Goal: Contribute content

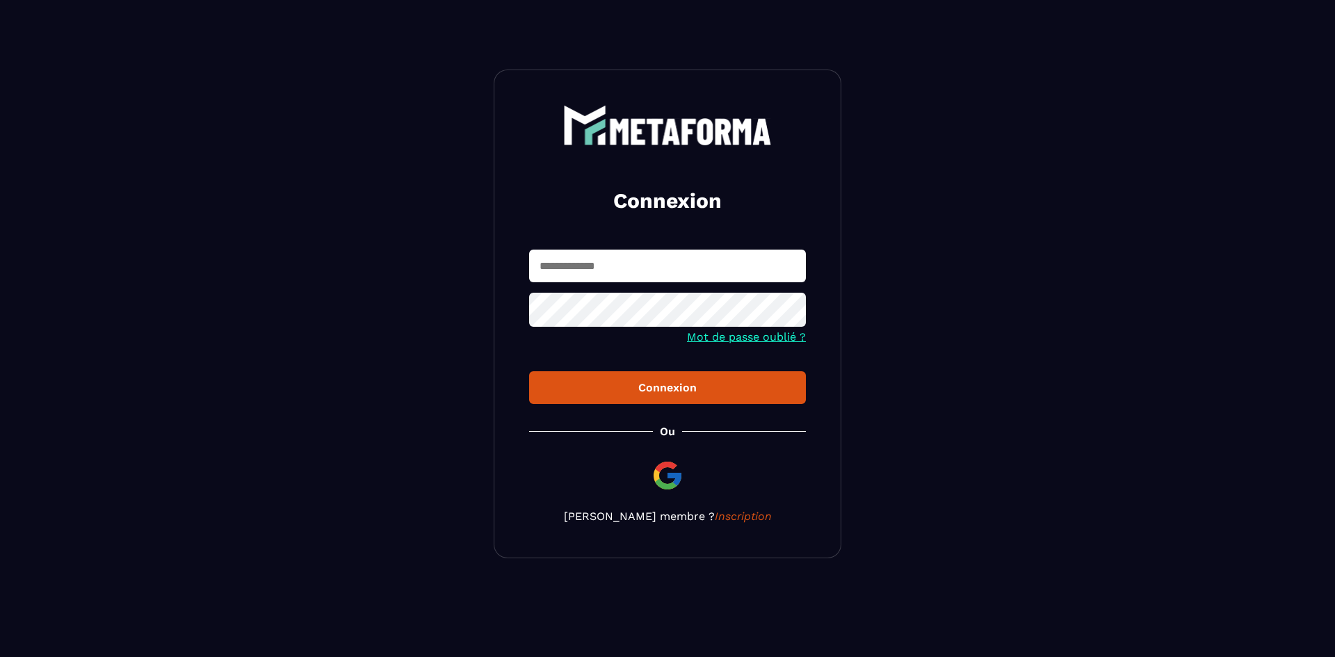
click at [622, 278] on input "text" at bounding box center [667, 266] width 277 height 33
type input "**********"
click at [627, 390] on div "Connexion" at bounding box center [667, 387] width 255 height 13
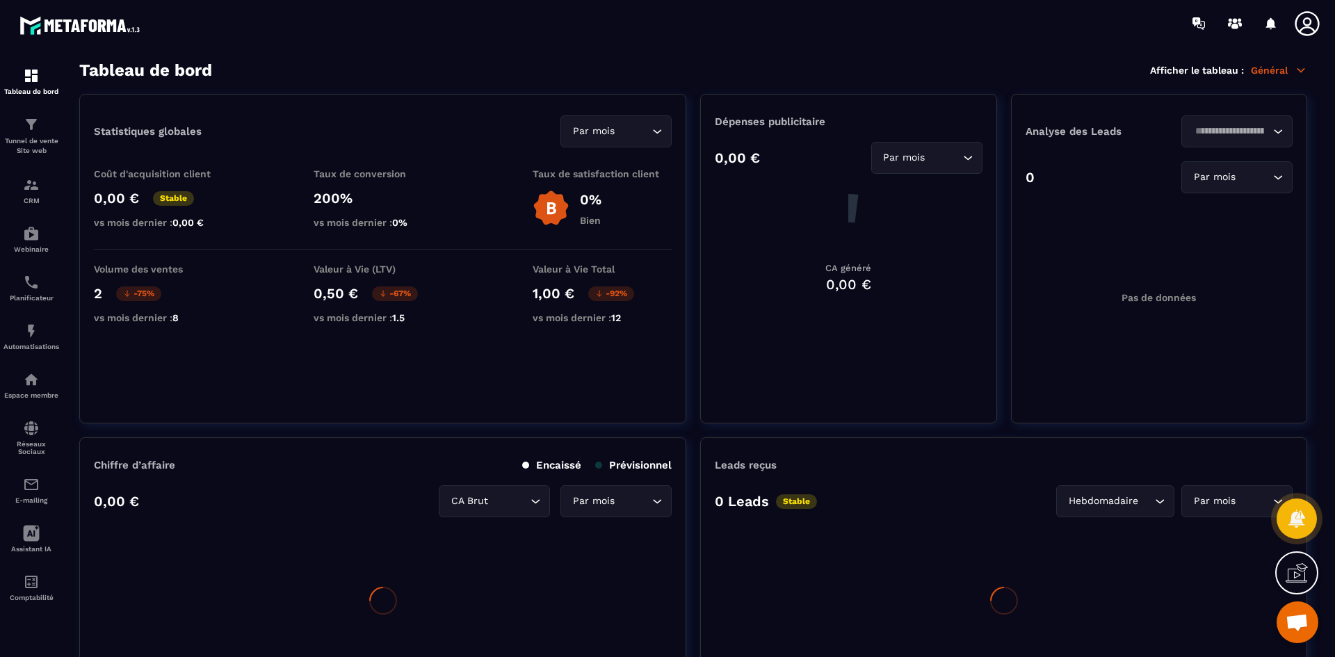
click at [0, 0] on img at bounding box center [0, 0] width 0 height 0
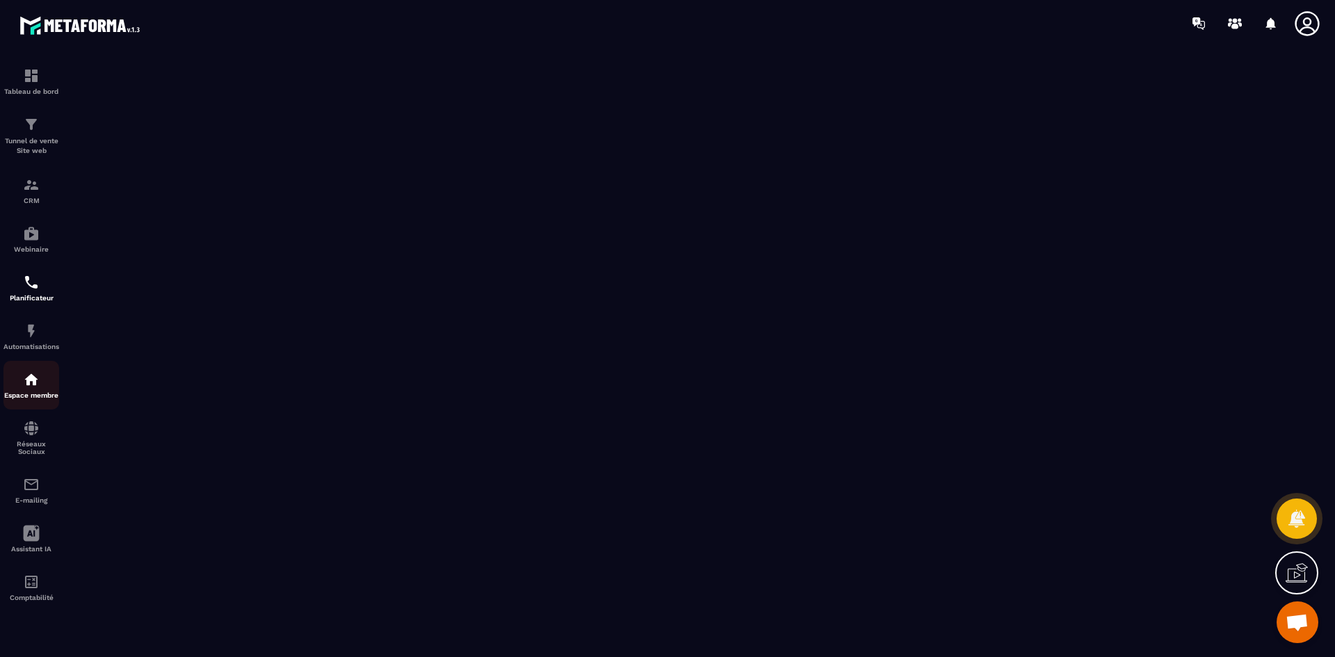
click at [29, 392] on p "Espace membre" at bounding box center [31, 396] width 56 height 8
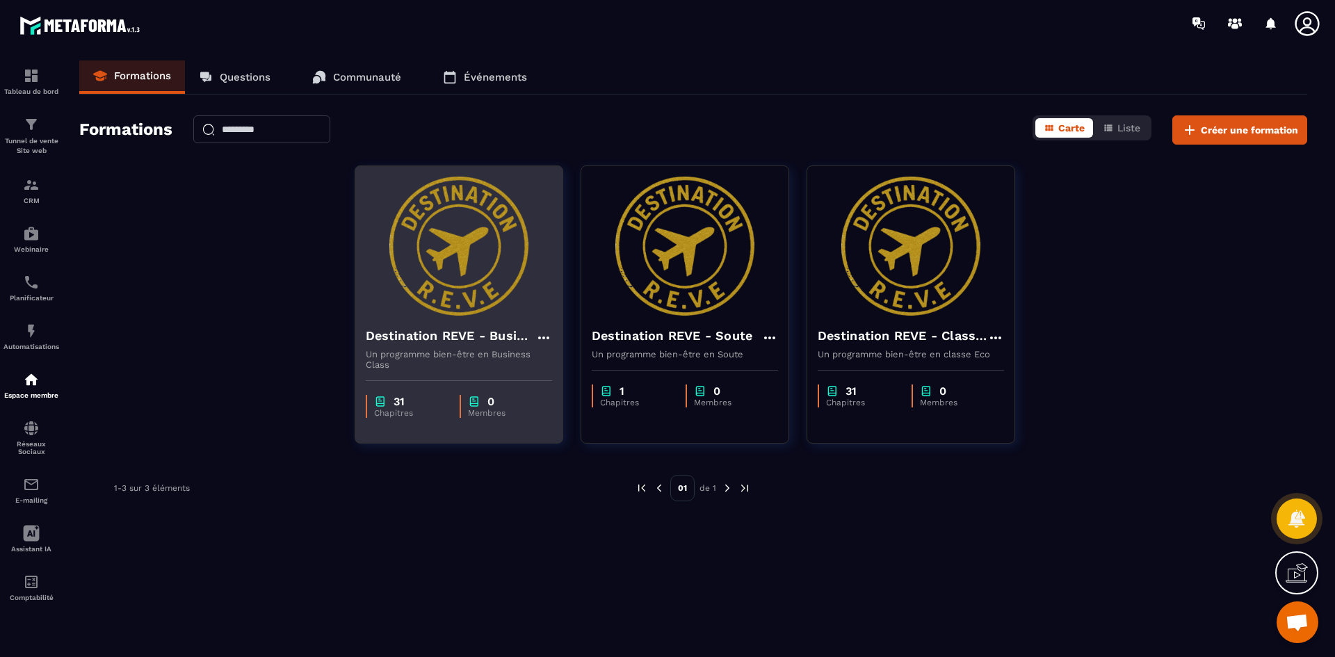
click at [476, 323] on div "Destination REVE - Business Class Un programme bien-être en Business Class" at bounding box center [458, 343] width 207 height 54
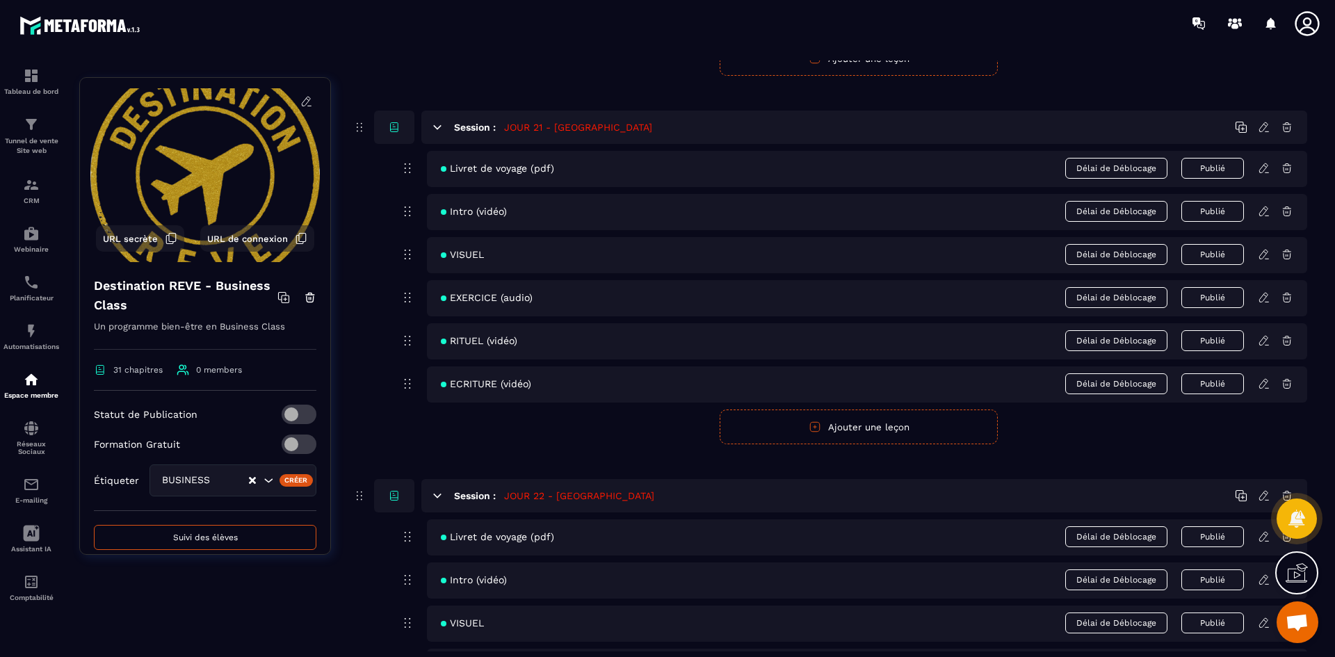
scroll to position [7858, 0]
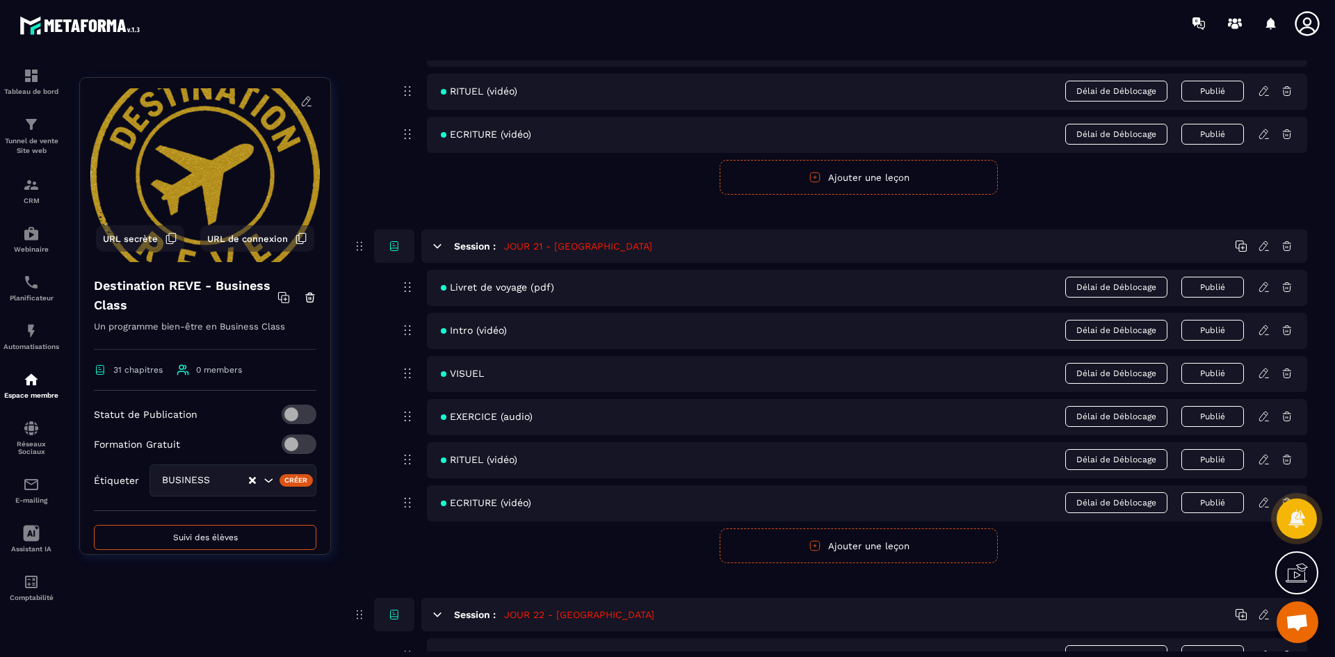
click at [1266, 286] on icon at bounding box center [1265, 285] width 3 height 2
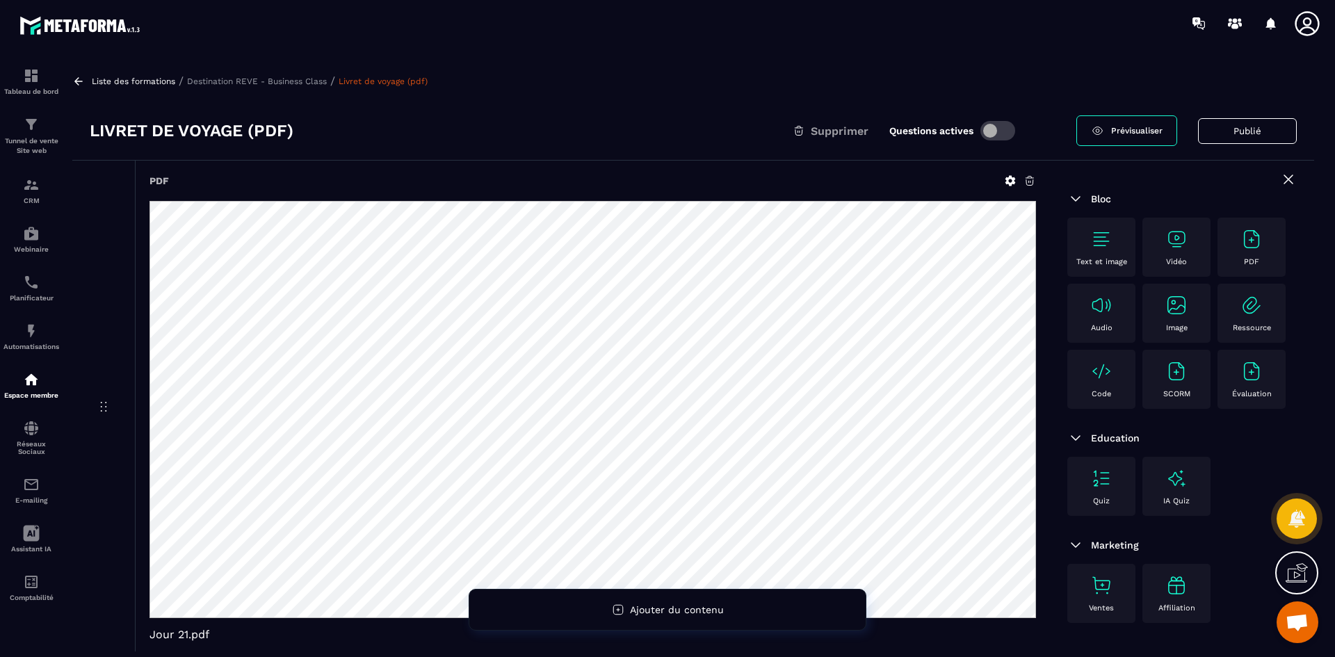
click at [1015, 182] on icon at bounding box center [1010, 181] width 13 height 13
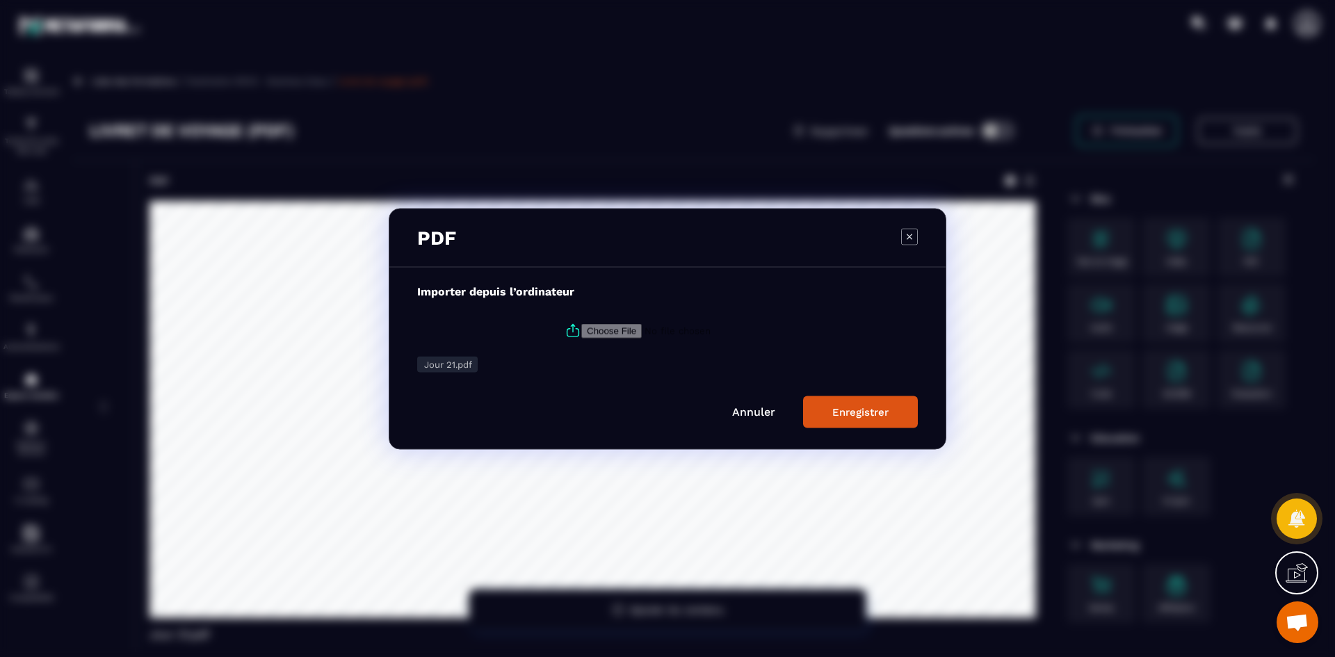
click at [572, 328] on icon "Modal window" at bounding box center [573, 330] width 17 height 17
click at [581, 328] on input "Modal window" at bounding box center [675, 330] width 189 height 15
type input "**********"
click at [870, 414] on div "Enregistrer" at bounding box center [860, 411] width 56 height 13
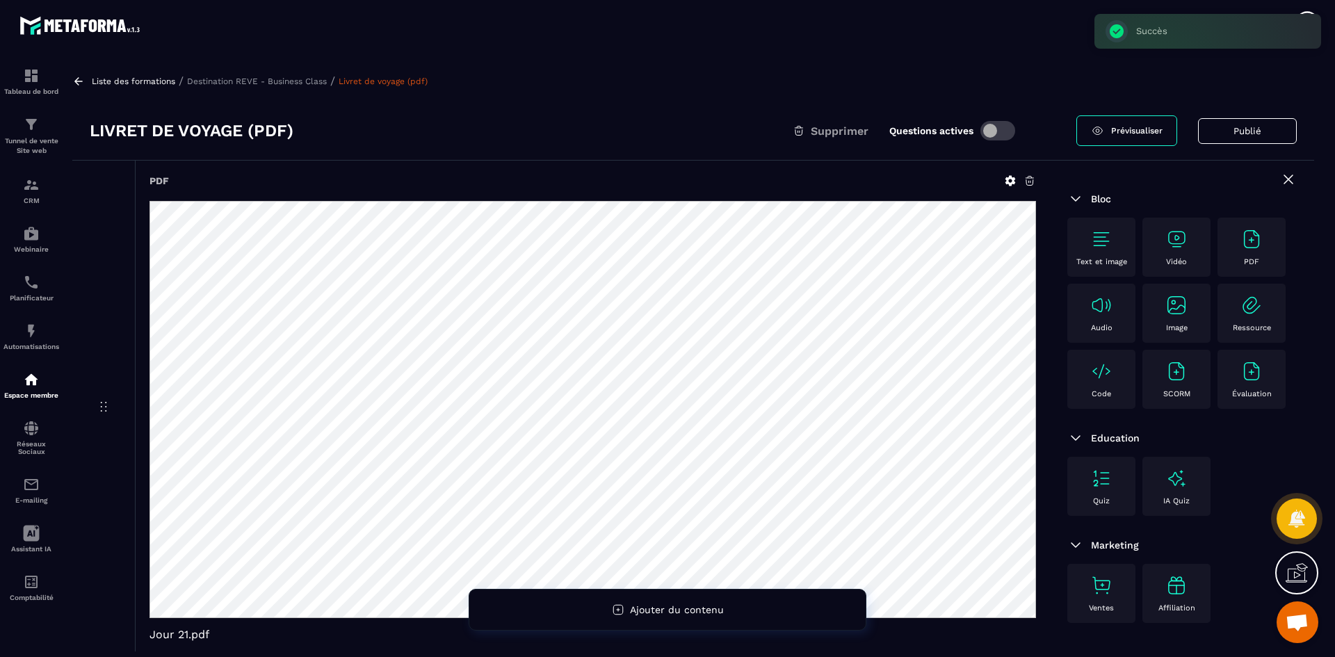
click at [311, 83] on p "Destination REVE - Business Class" at bounding box center [257, 81] width 140 height 10
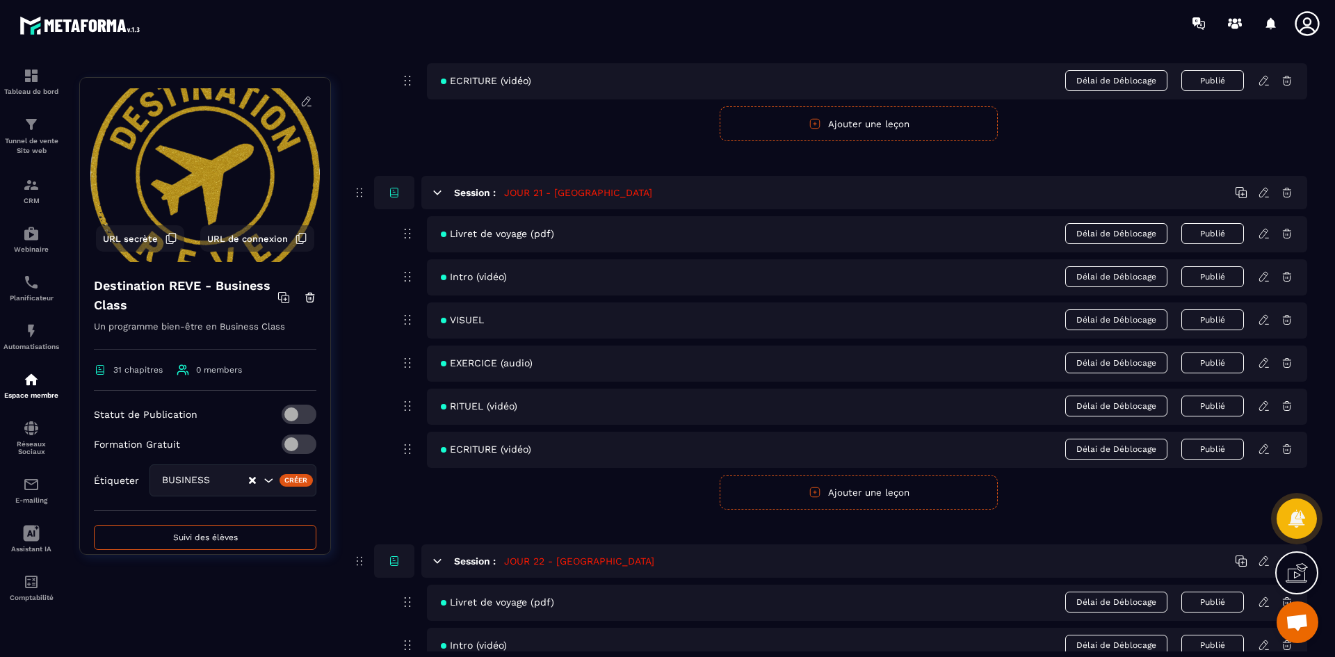
scroll to position [7928, 0]
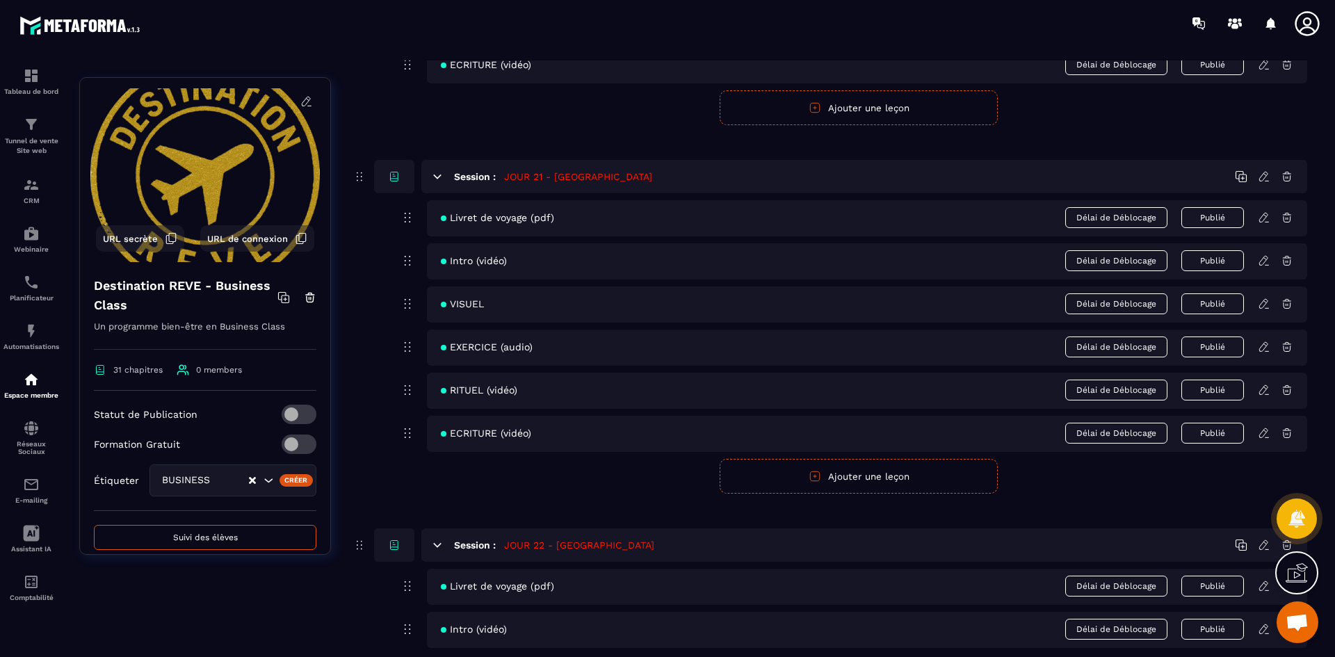
click at [1265, 258] on icon at bounding box center [1264, 261] width 13 height 13
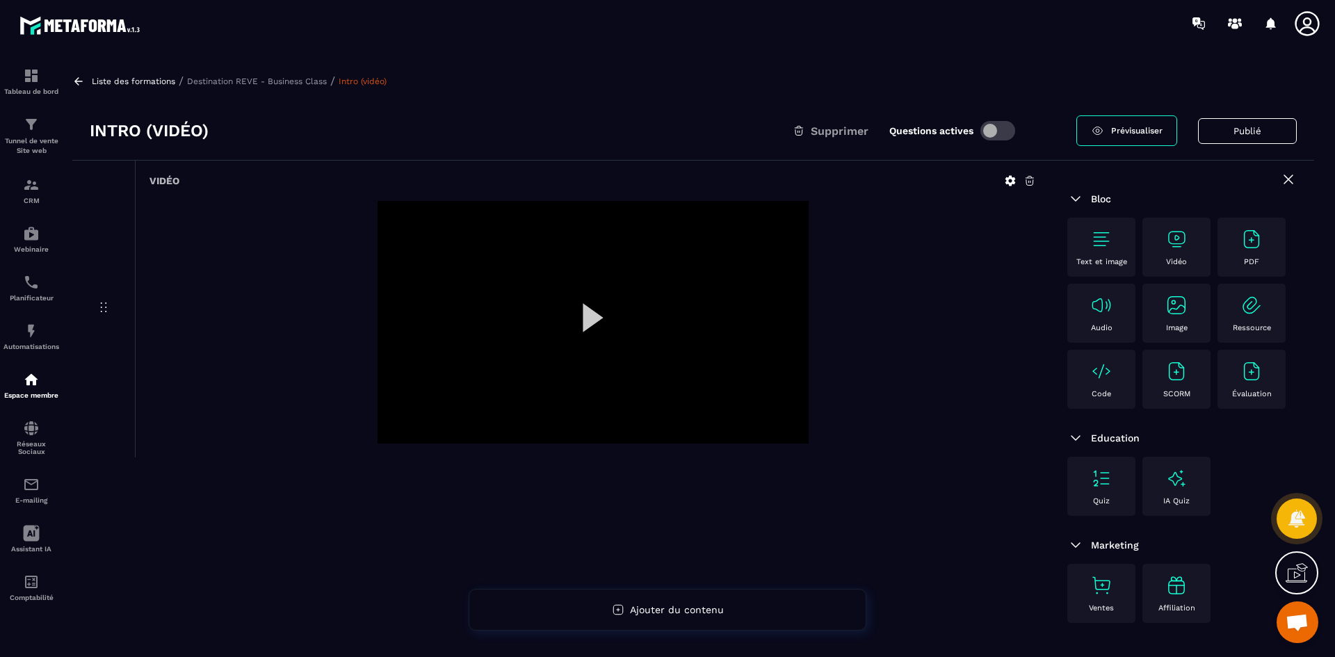
click at [1009, 183] on icon at bounding box center [1011, 181] width 10 height 10
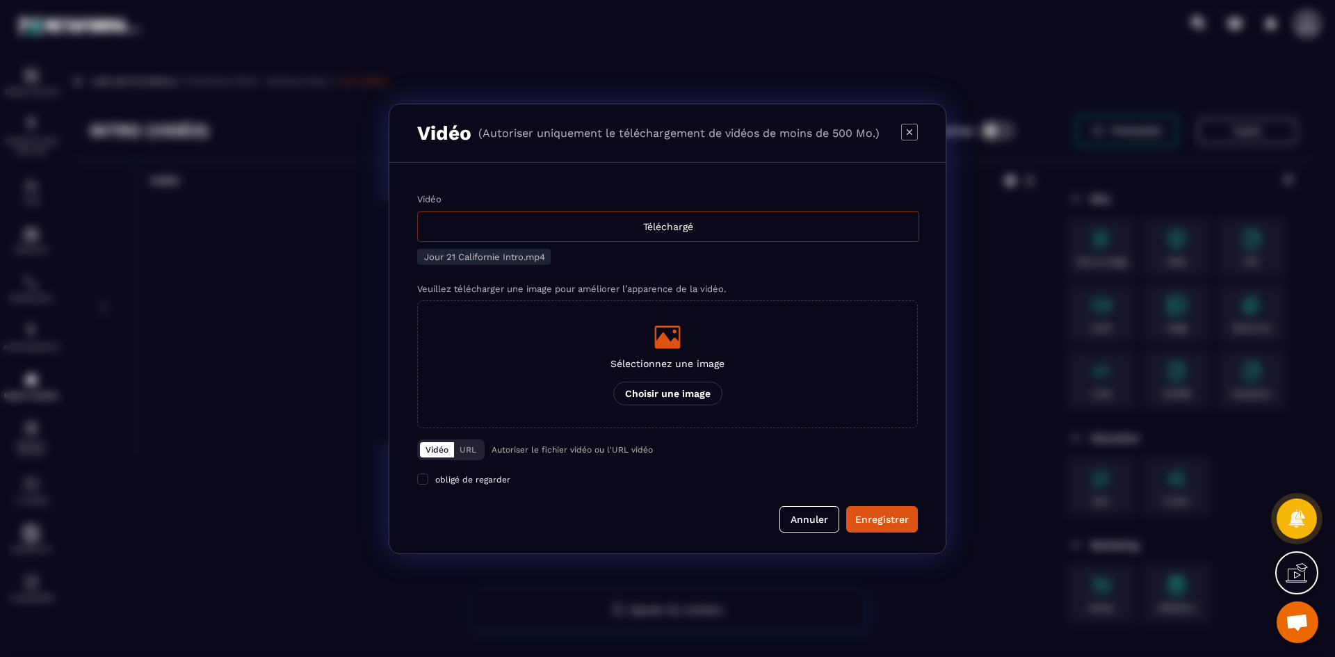
click at [595, 220] on div "Téléchargé" at bounding box center [668, 226] width 502 height 31
click at [0, 0] on input "Vidéo Téléchargé" at bounding box center [0, 0] width 0 height 0
click at [668, 341] on icon "Modal window" at bounding box center [668, 336] width 26 height 23
click at [0, 0] on input "Sélectionnez une image Choisir une image" at bounding box center [0, 0] width 0 height 0
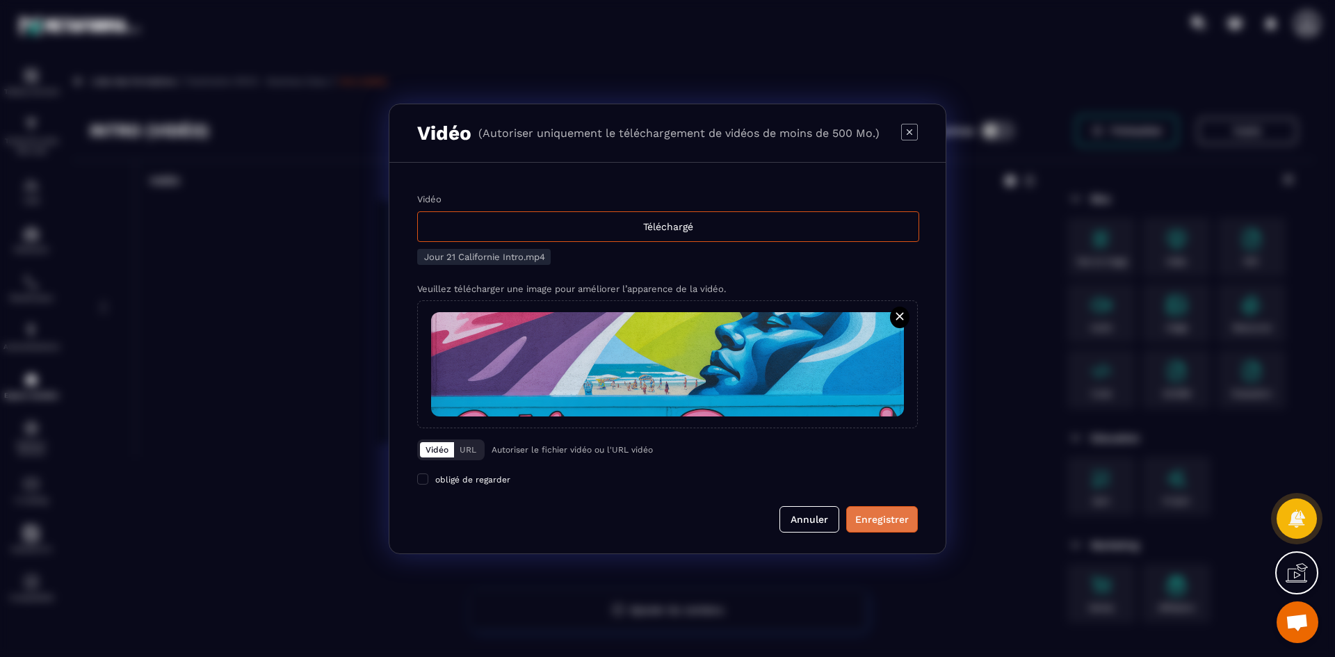
click at [876, 517] on div "Enregistrer" at bounding box center [882, 520] width 54 height 14
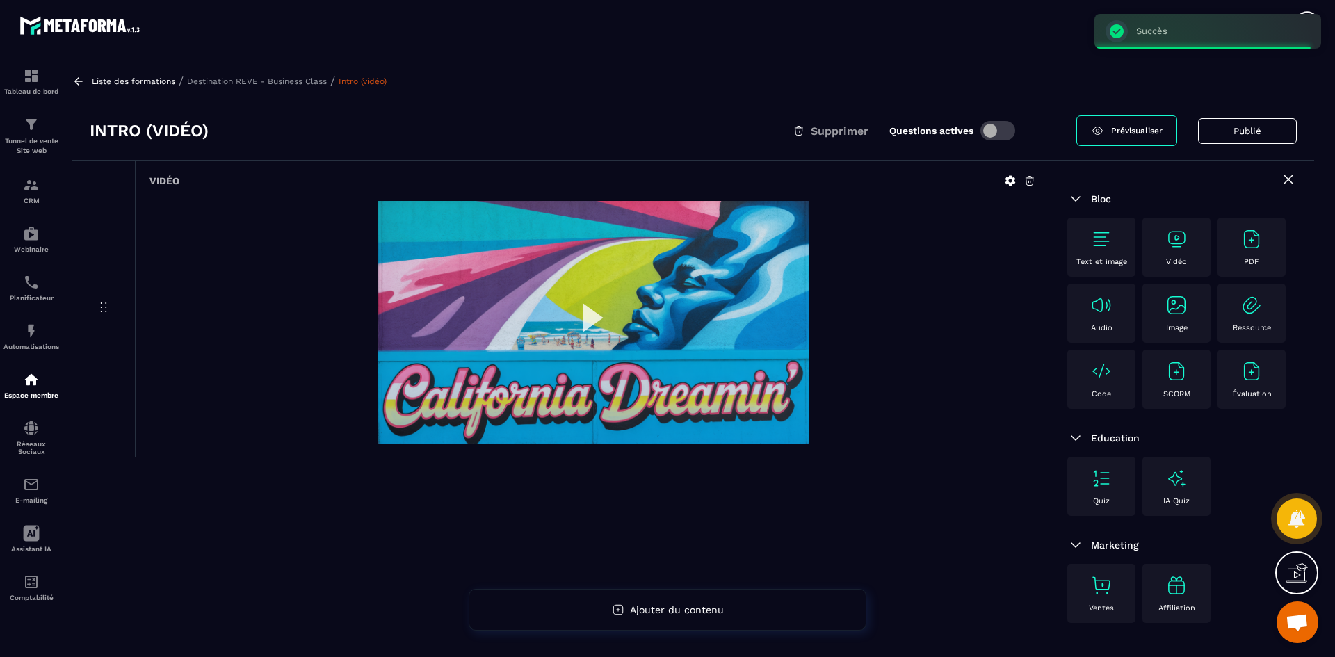
click at [291, 80] on p "Destination REVE - Business Class" at bounding box center [257, 81] width 140 height 10
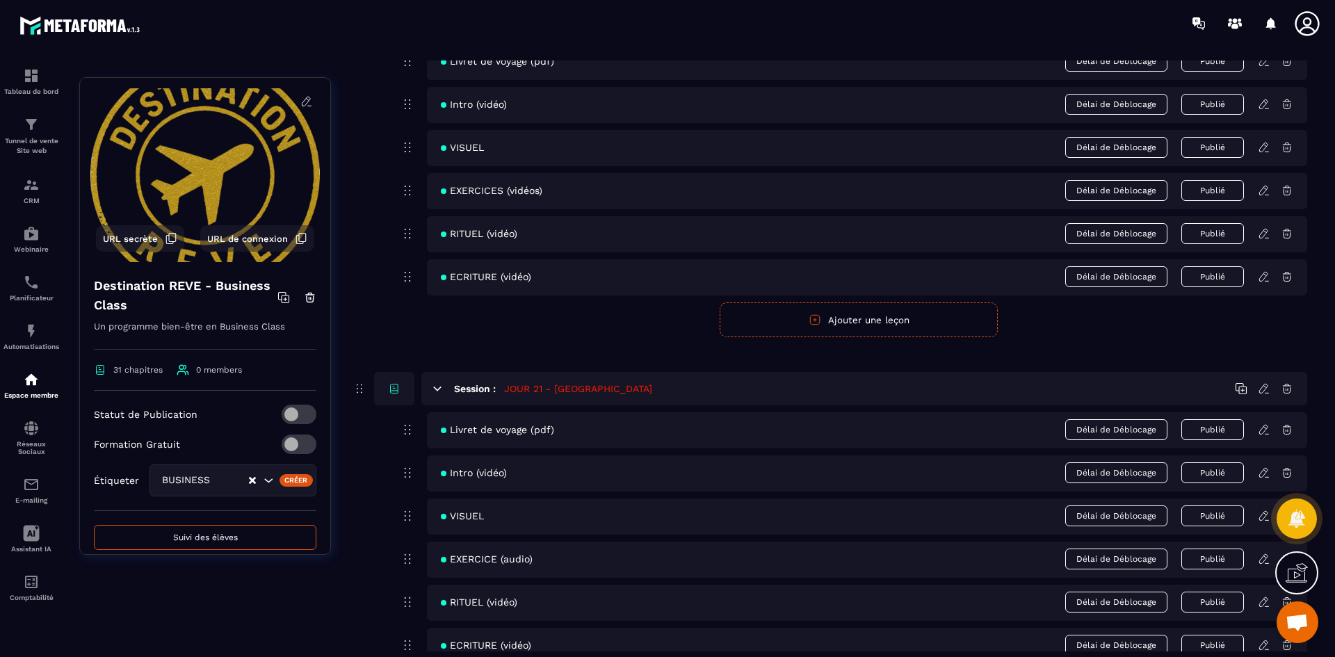
scroll to position [7858, 0]
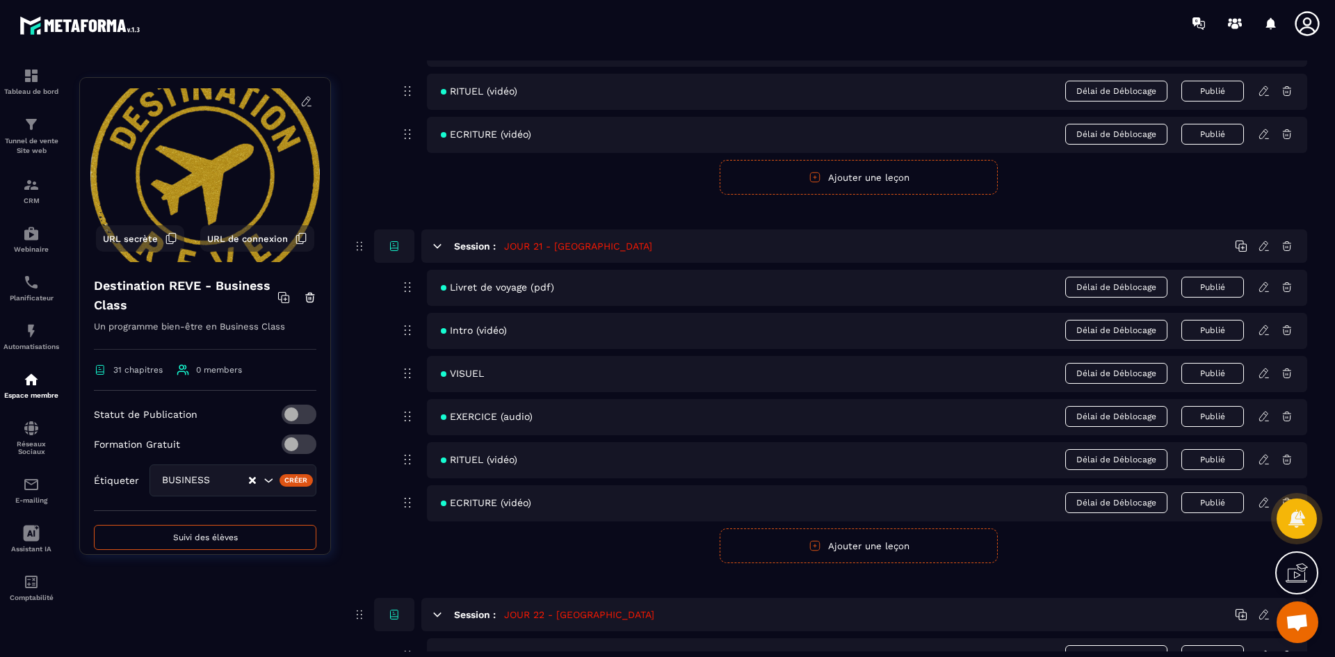
click at [1266, 371] on icon at bounding box center [1265, 372] width 3 height 2
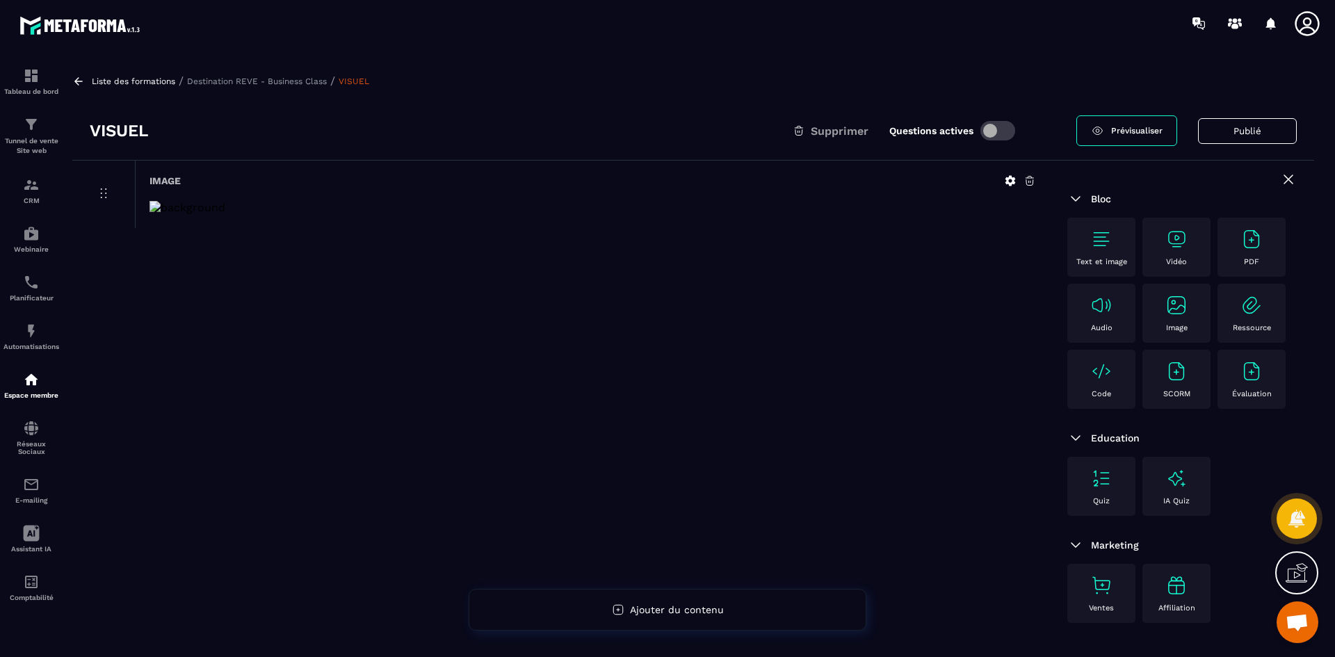
click at [1006, 183] on icon at bounding box center [1011, 181] width 10 height 10
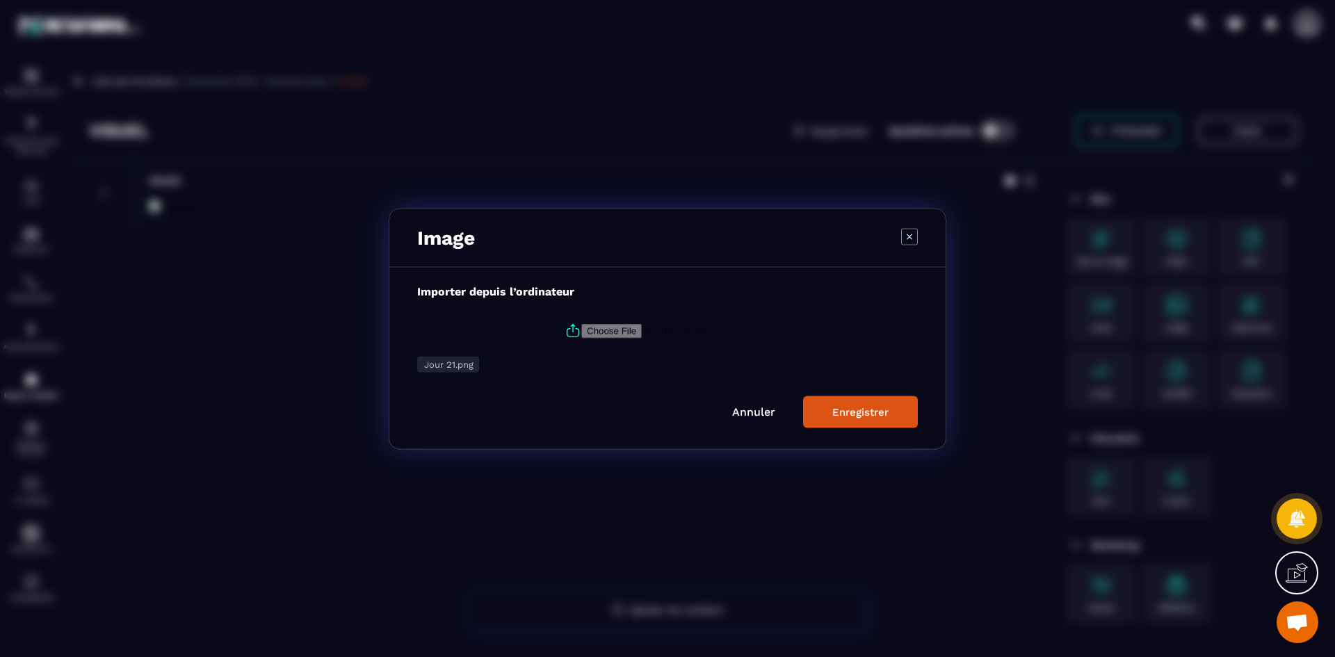
click at [570, 326] on icon "Modal window" at bounding box center [573, 330] width 17 height 17
click at [581, 326] on input "Modal window" at bounding box center [675, 330] width 189 height 15
type input "**********"
click at [830, 413] on button "Enregistrer" at bounding box center [860, 412] width 115 height 32
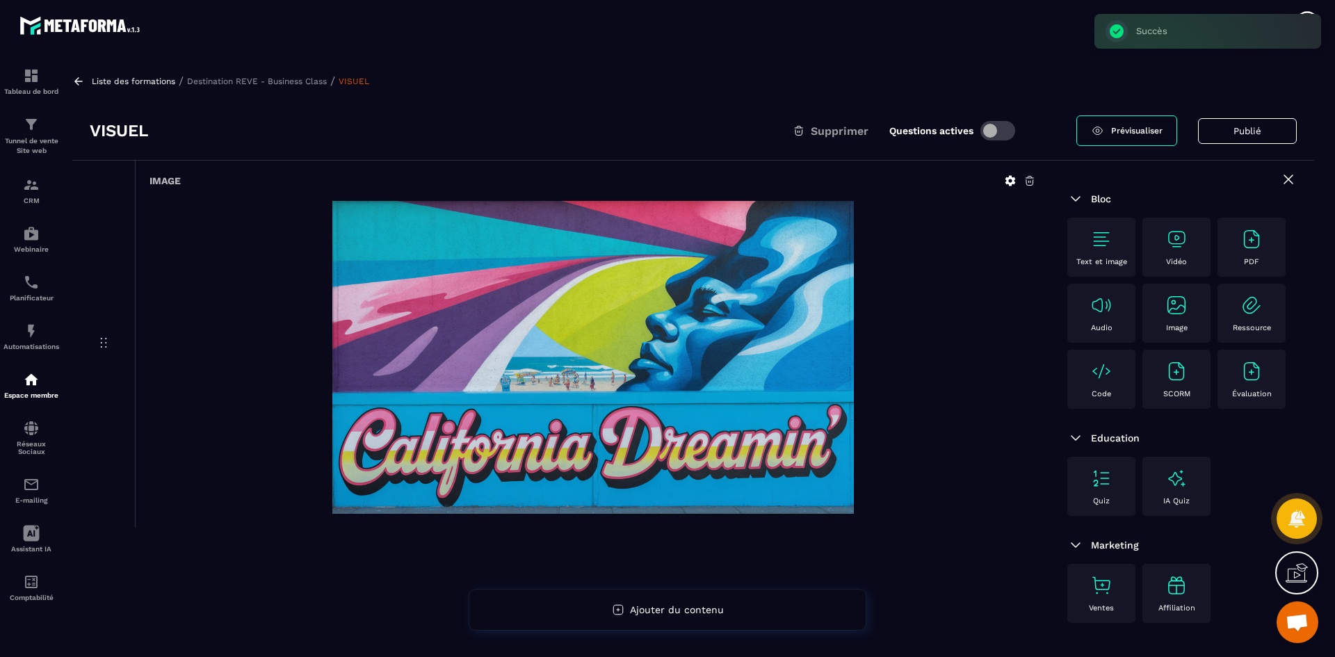
click at [295, 81] on p "Destination REVE - Business Class" at bounding box center [257, 81] width 140 height 10
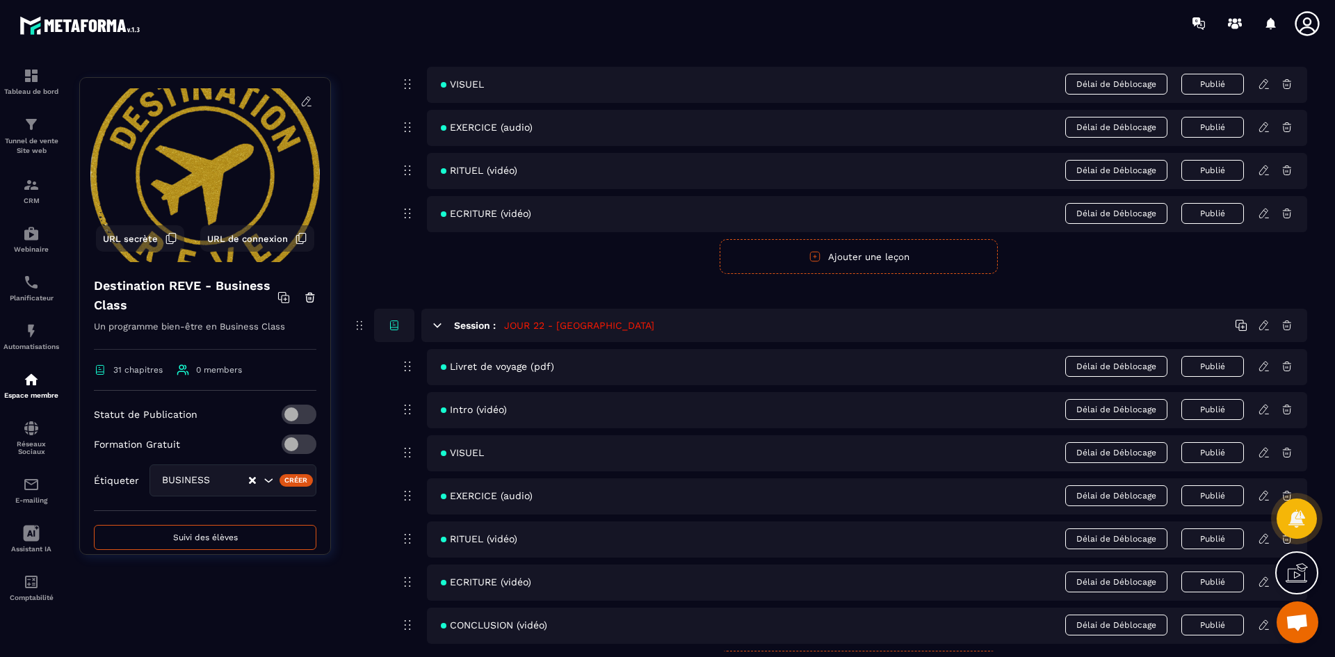
scroll to position [8067, 0]
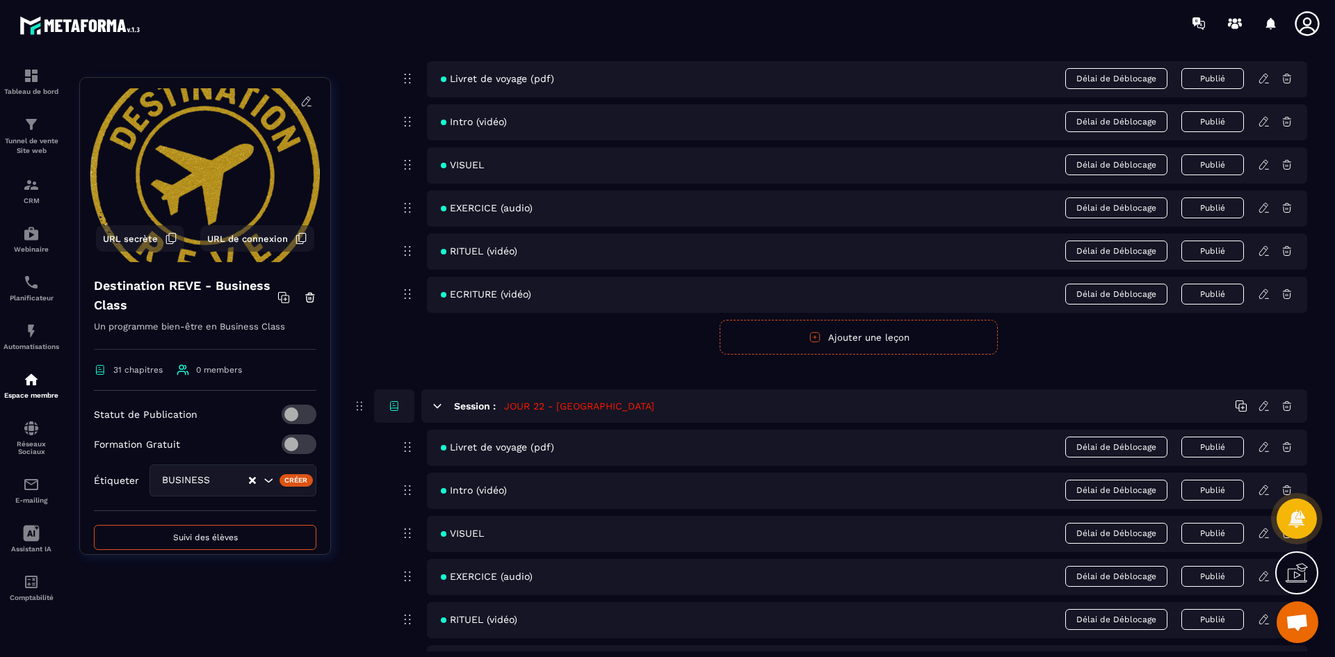
click at [1265, 210] on icon at bounding box center [1264, 208] width 13 height 13
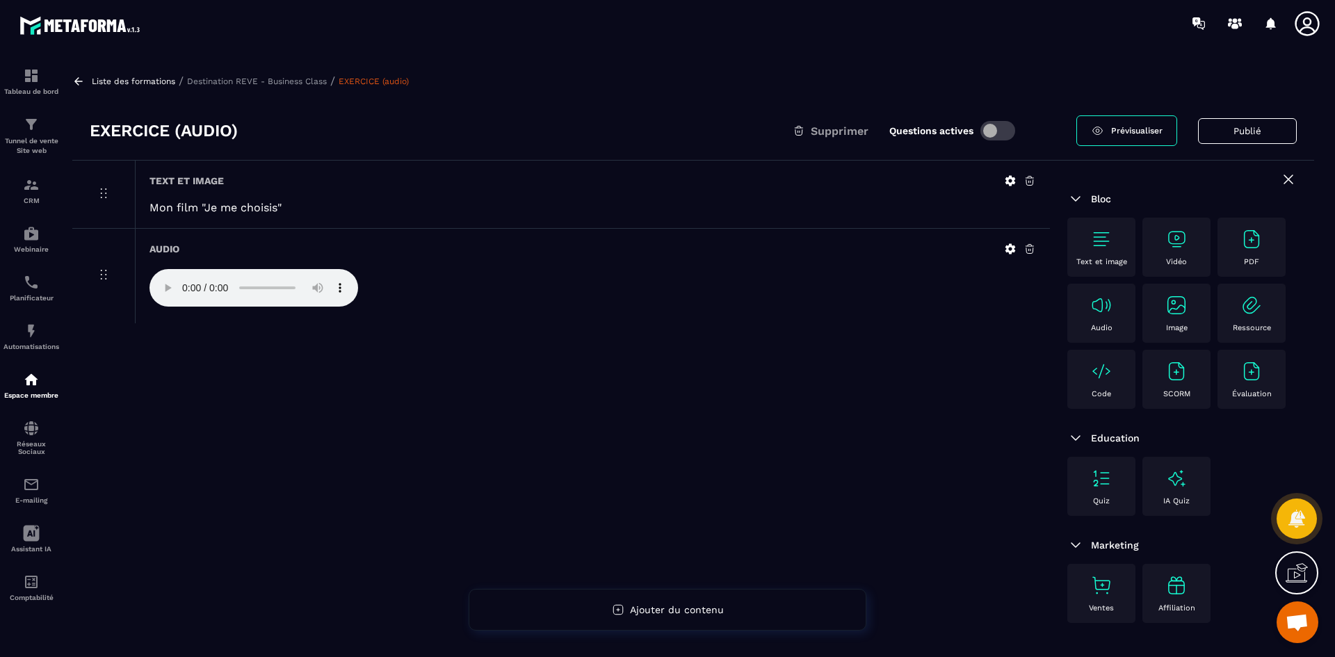
click at [1010, 245] on icon at bounding box center [1011, 249] width 10 height 10
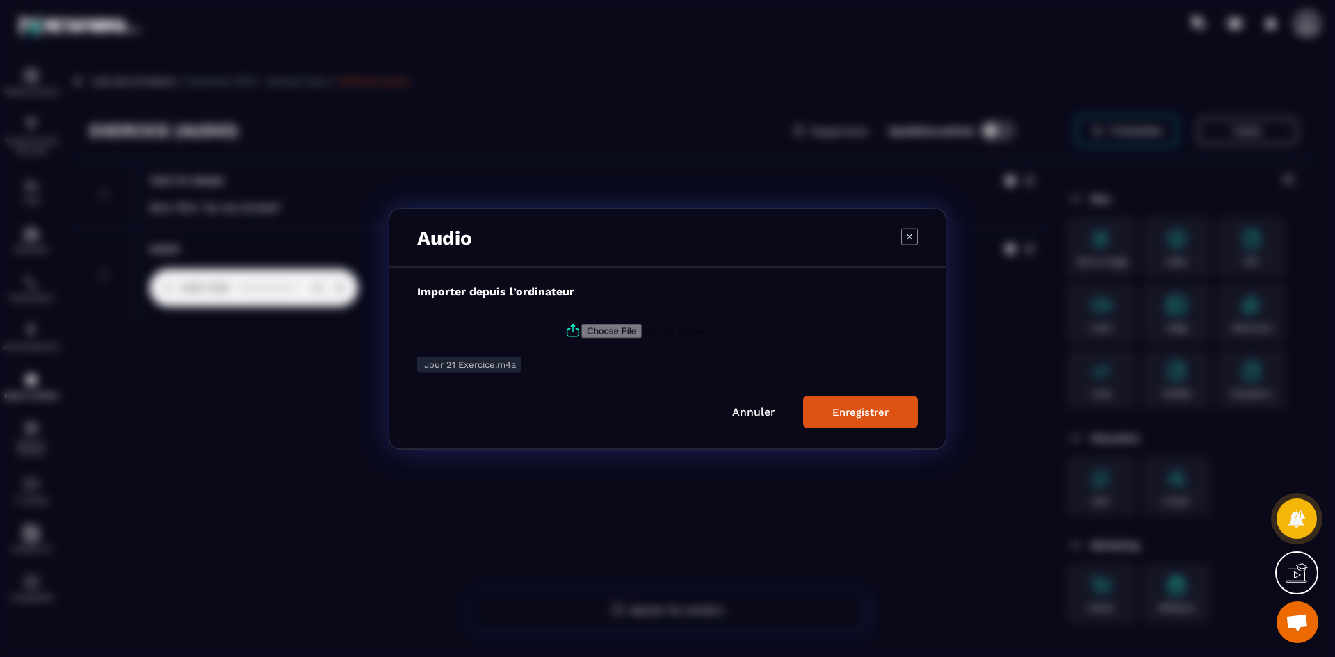
click at [565, 332] on icon "Modal window" at bounding box center [573, 330] width 17 height 17
click at [581, 332] on input "Modal window" at bounding box center [675, 330] width 189 height 15
type input "**********"
click at [855, 410] on div "Enregistrer" at bounding box center [860, 411] width 56 height 13
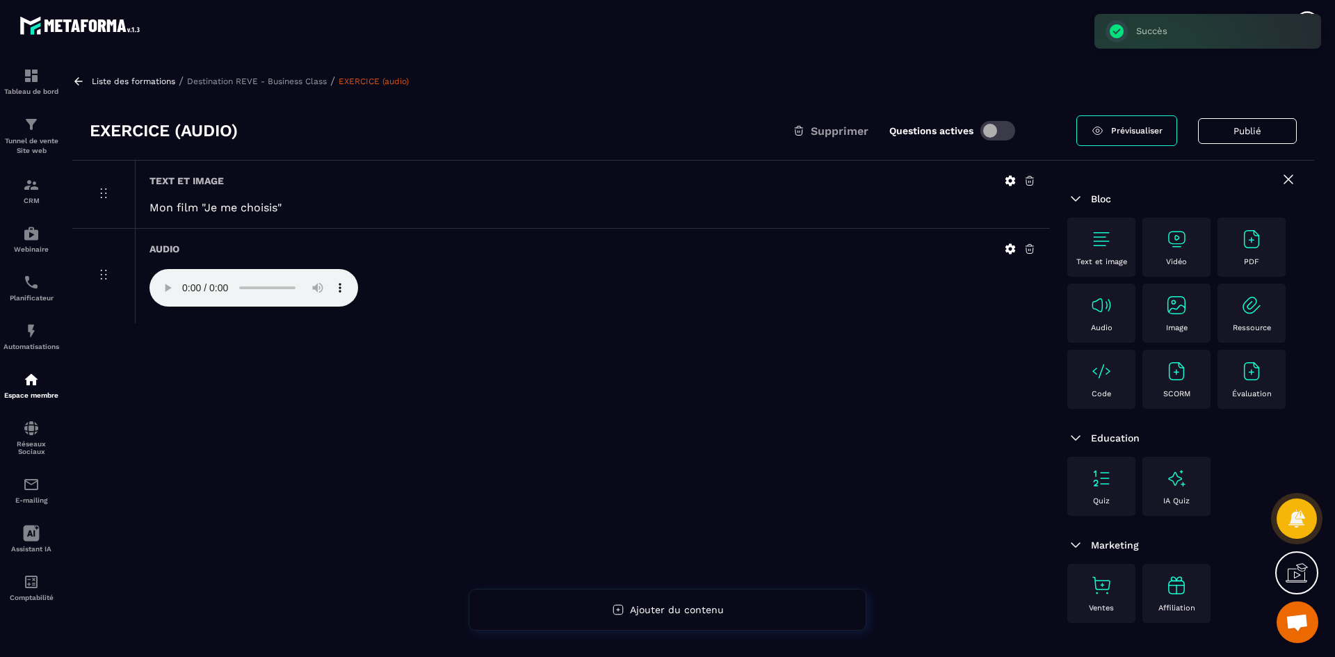
click at [309, 78] on p "Destination REVE - Business Class" at bounding box center [257, 81] width 140 height 10
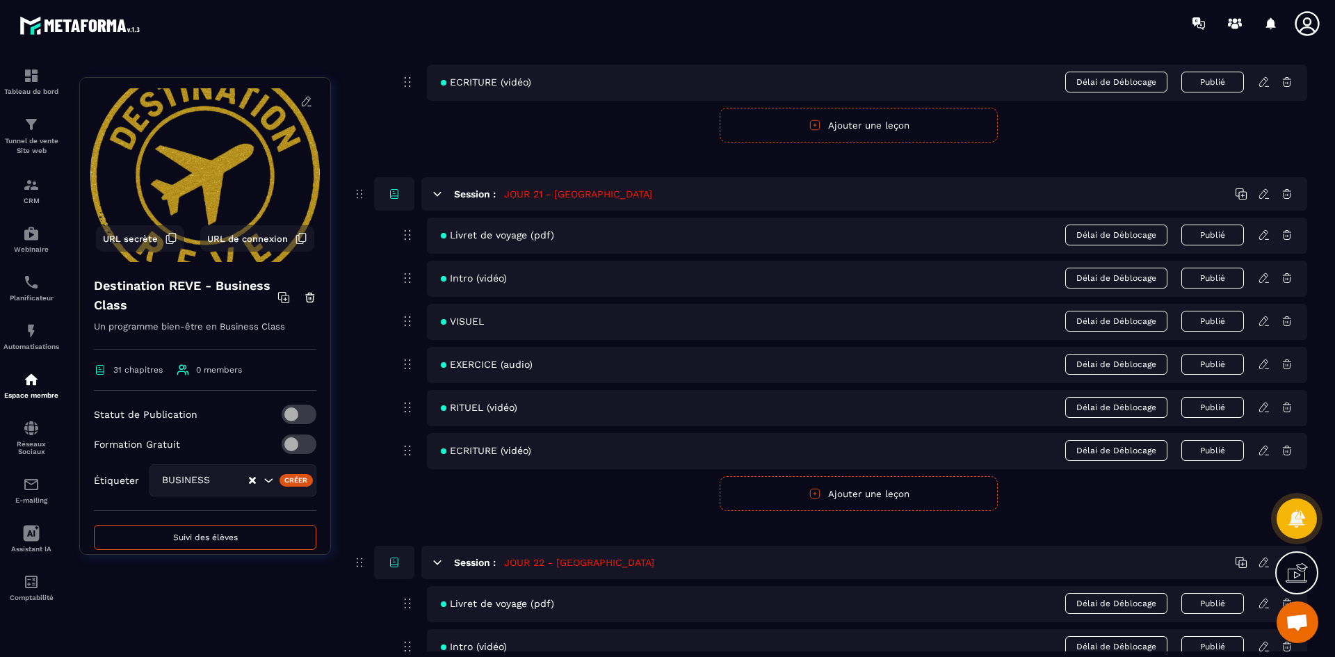
scroll to position [7997, 0]
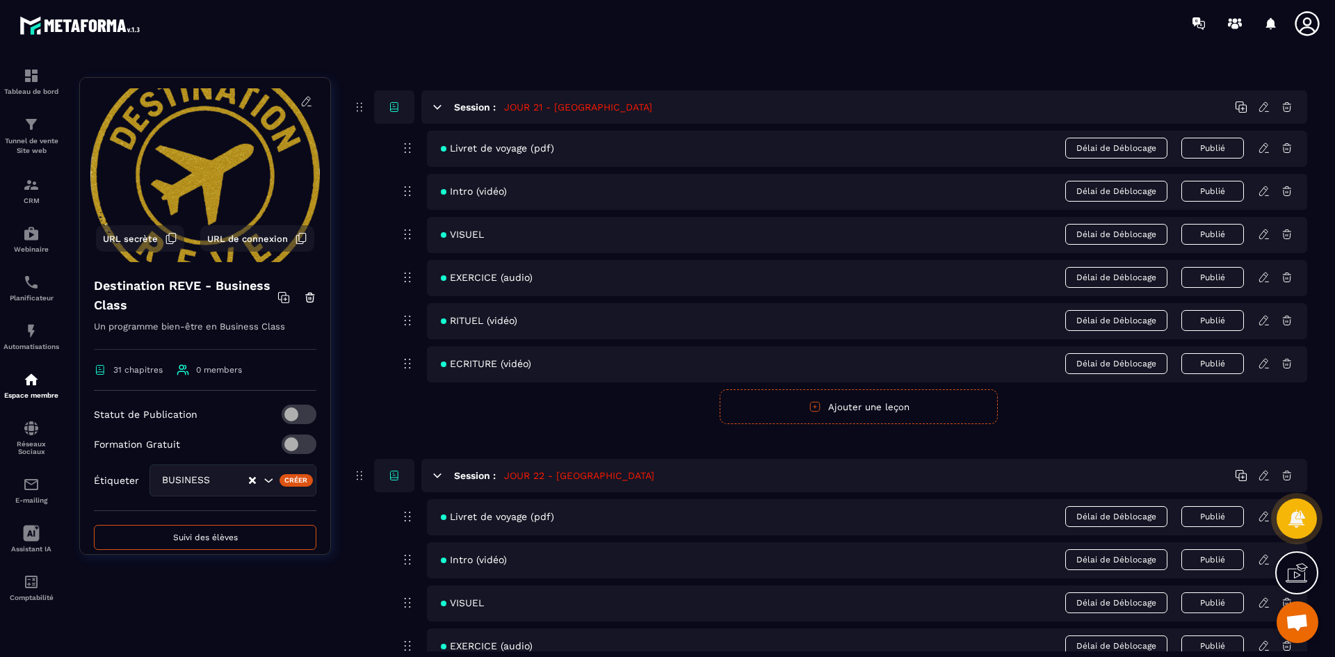
click at [1264, 321] on icon at bounding box center [1264, 320] width 13 height 13
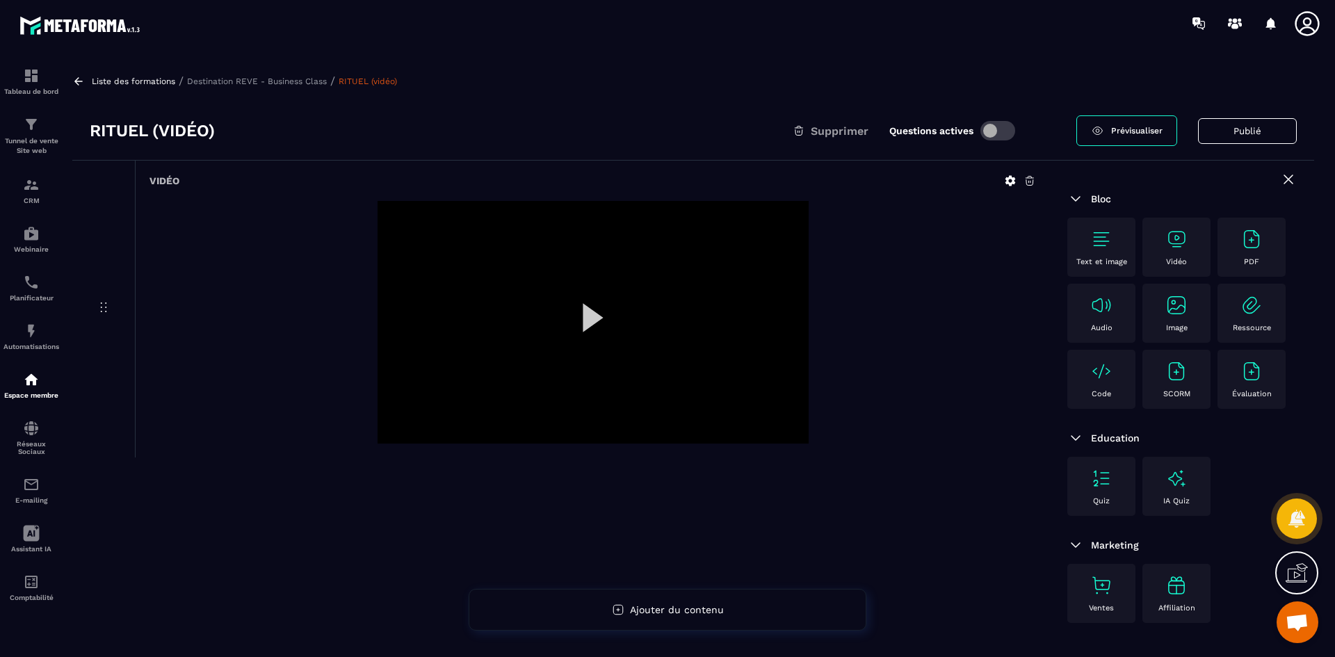
click at [1008, 181] on icon at bounding box center [1011, 181] width 10 height 10
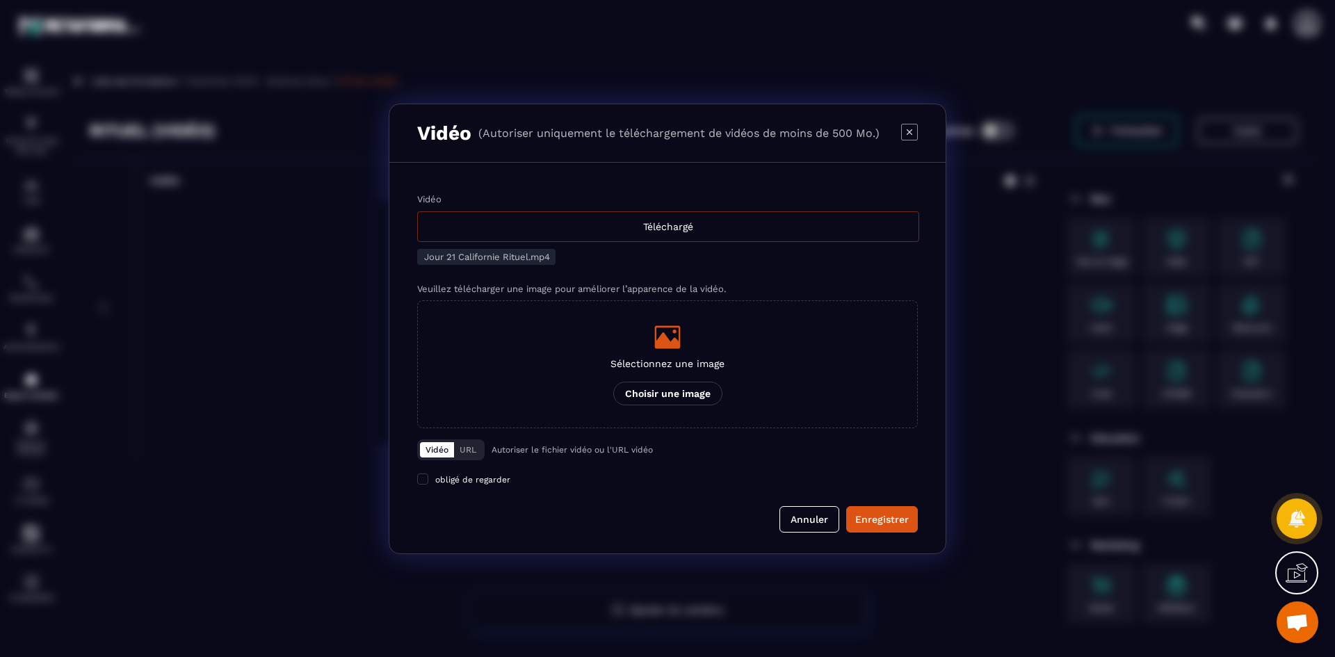
click at [653, 229] on div "Téléchargé" at bounding box center [668, 226] width 502 height 31
click at [0, 0] on input "Vidéo Téléchargé" at bounding box center [0, 0] width 0 height 0
click at [663, 348] on icon "Modal window" at bounding box center [668, 336] width 26 height 23
click at [0, 0] on input "Sélectionnez une image Choisir une image" at bounding box center [0, 0] width 0 height 0
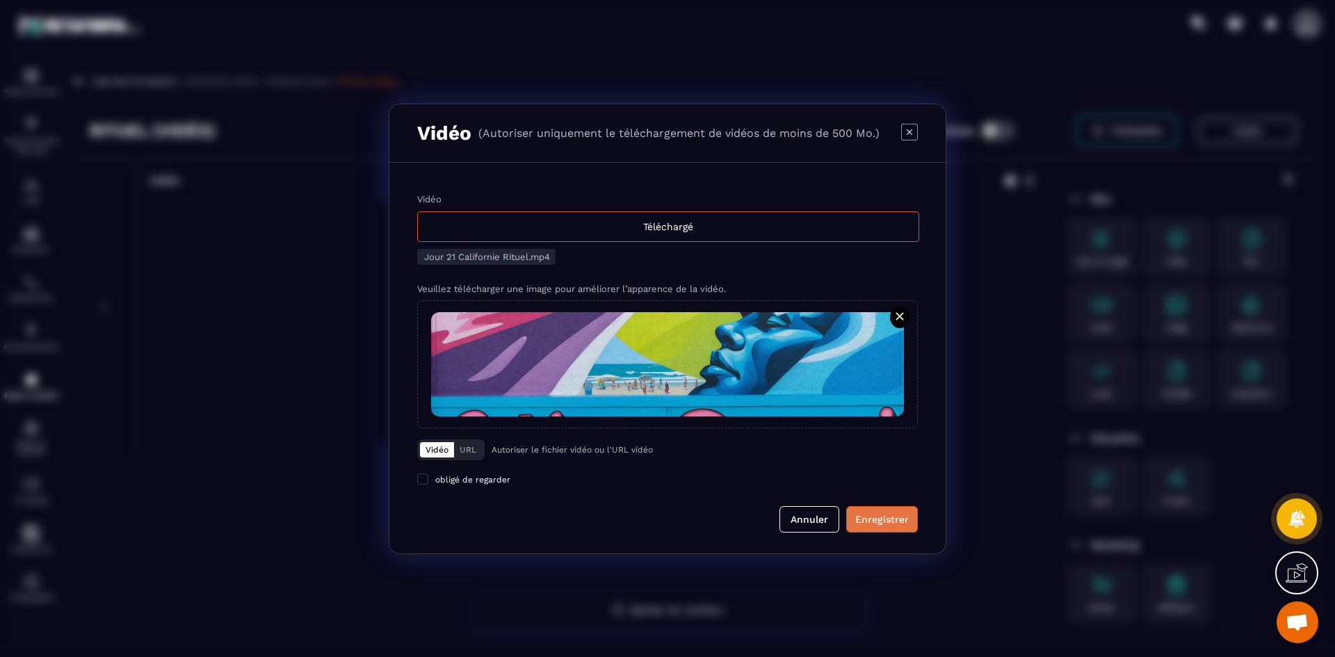
click at [885, 525] on div "Enregistrer" at bounding box center [882, 520] width 54 height 14
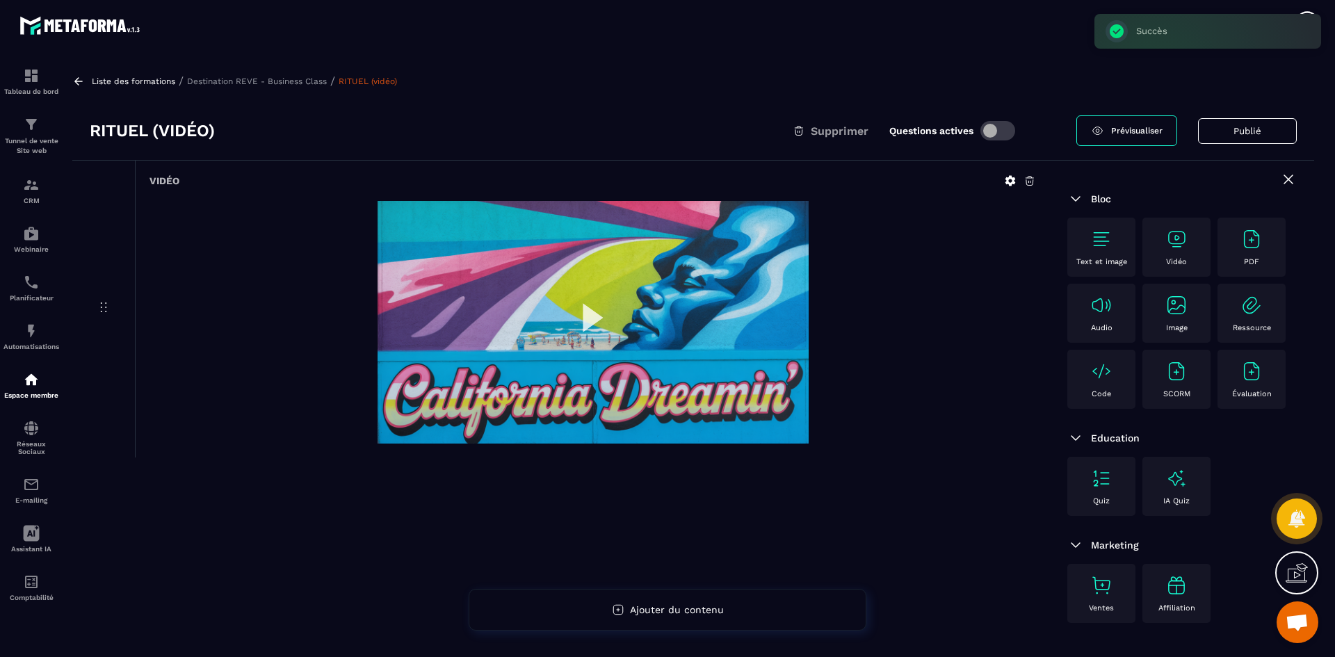
click at [236, 79] on p "Destination REVE - Business Class" at bounding box center [257, 81] width 140 height 10
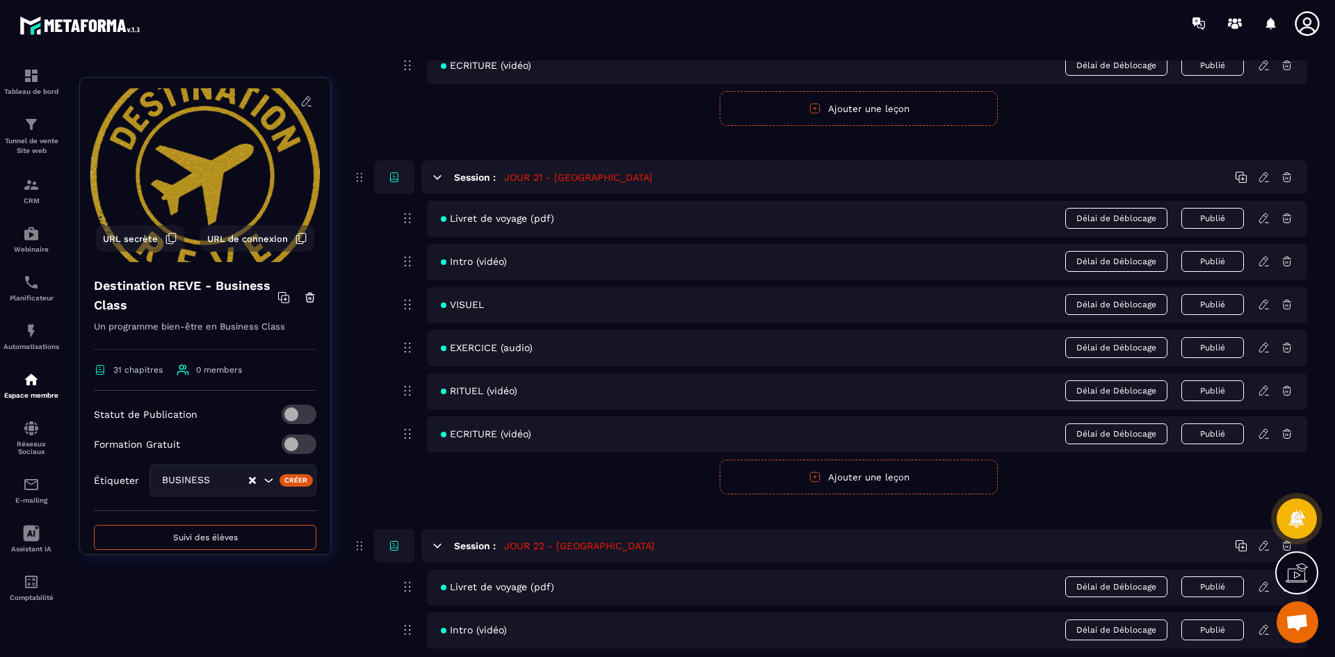
scroll to position [7928, 0]
click at [1266, 434] on icon at bounding box center [1263, 432] width 8 height 9
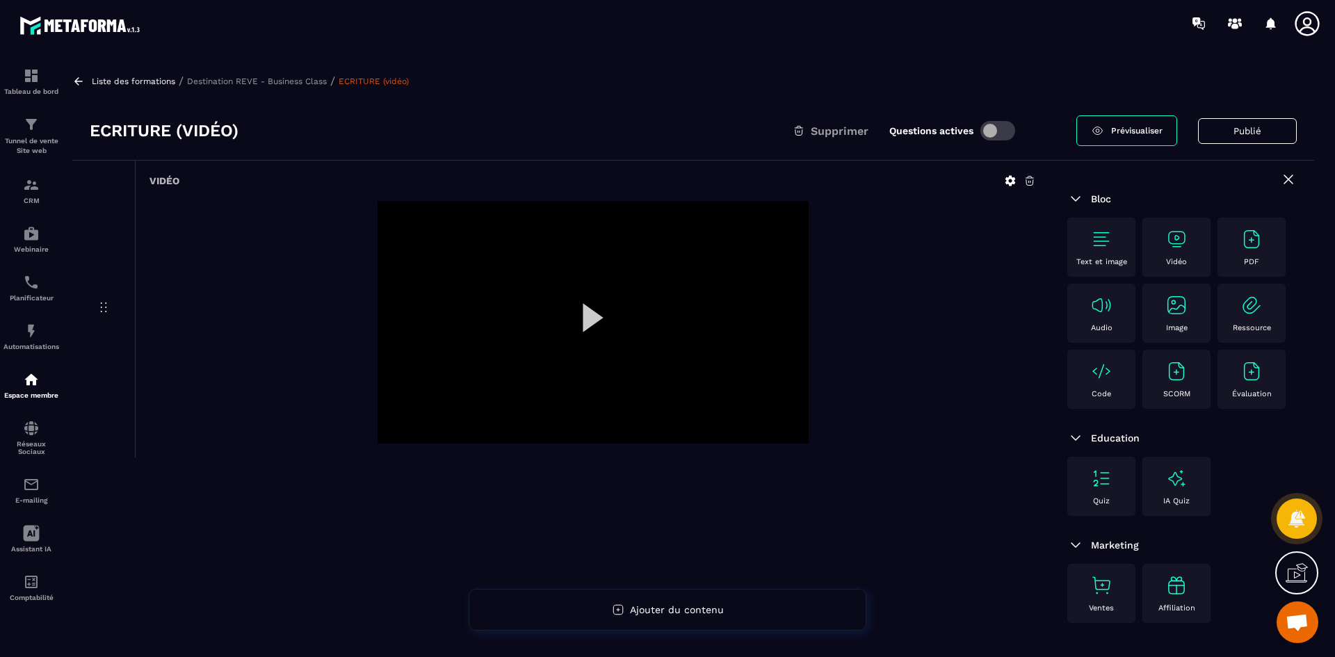
click at [1015, 178] on icon at bounding box center [1010, 181] width 13 height 13
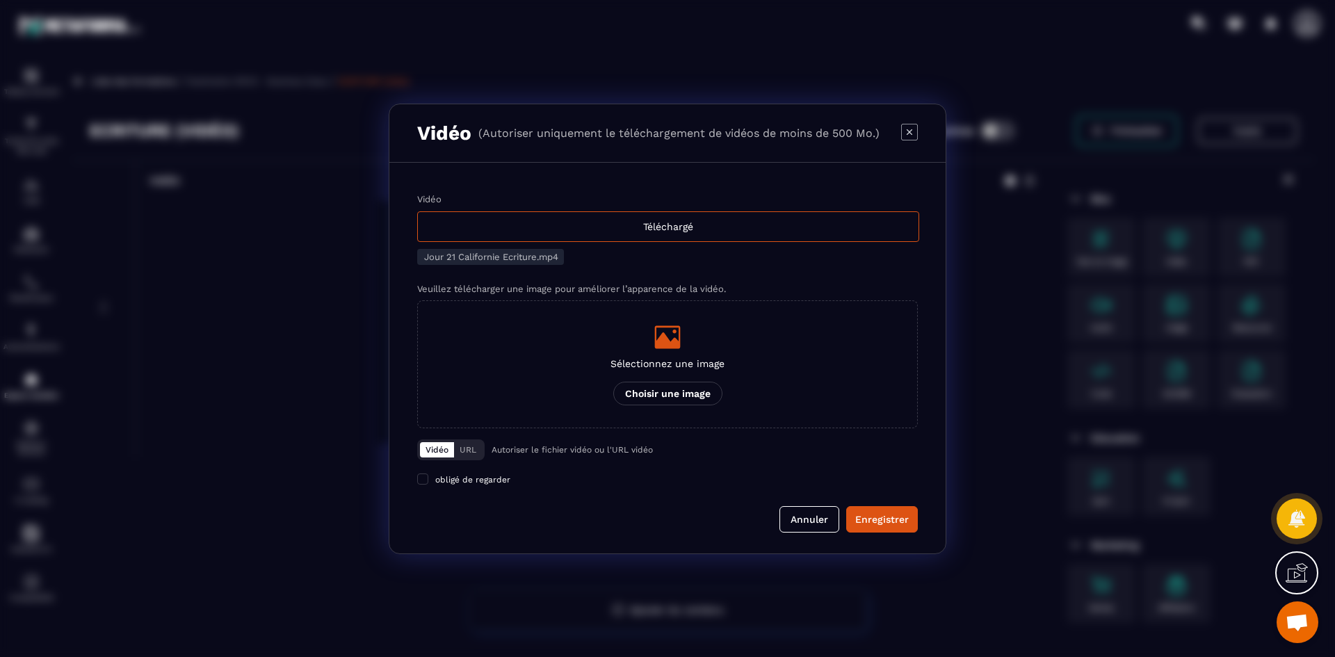
click at [676, 209] on label "Vidéo Téléchargé" at bounding box center [667, 218] width 501 height 48
click at [0, 0] on input "Vidéo Téléchargé" at bounding box center [0, 0] width 0 height 0
click at [674, 339] on icon "Modal window" at bounding box center [668, 336] width 26 height 23
click at [0, 0] on input "Sélectionnez une image Choisir une image" at bounding box center [0, 0] width 0 height 0
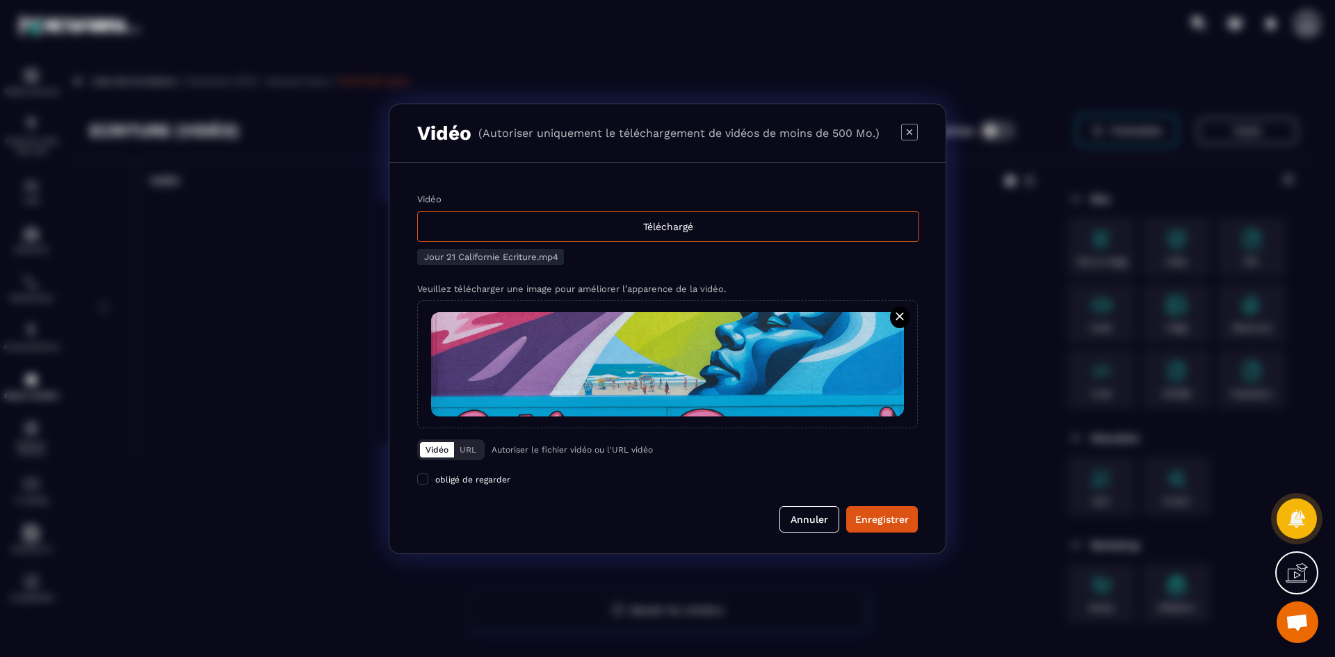
drag, startPoint x: 898, startPoint y: 513, endPoint x: 615, endPoint y: 339, distance: 331.6
click at [897, 513] on div "Enregistrer" at bounding box center [882, 520] width 54 height 14
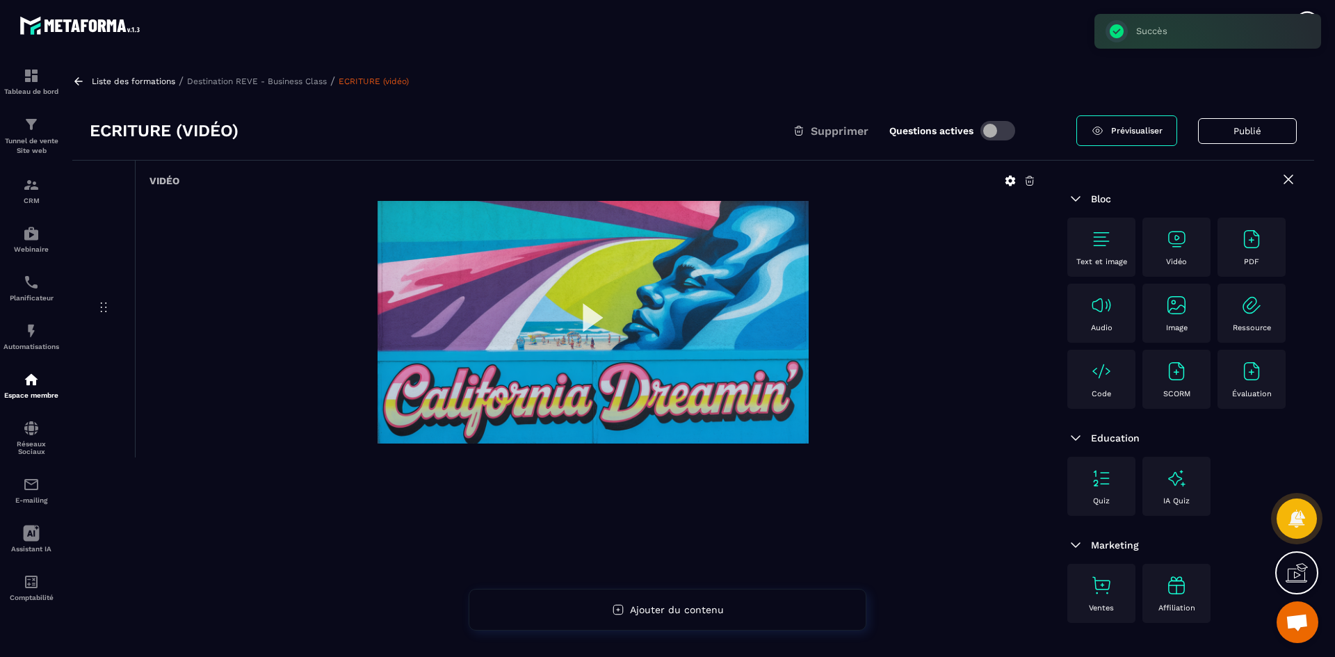
click at [300, 81] on p "Destination REVE - Business Class" at bounding box center [257, 81] width 140 height 10
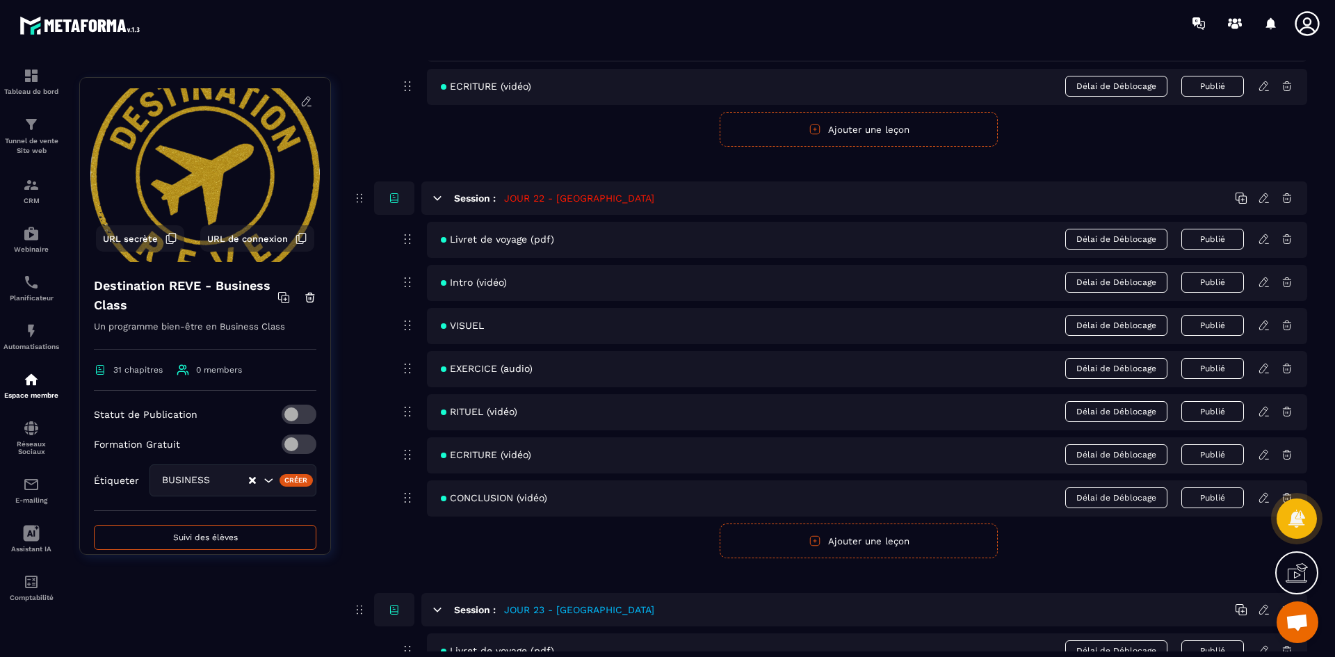
scroll to position [8345, 0]
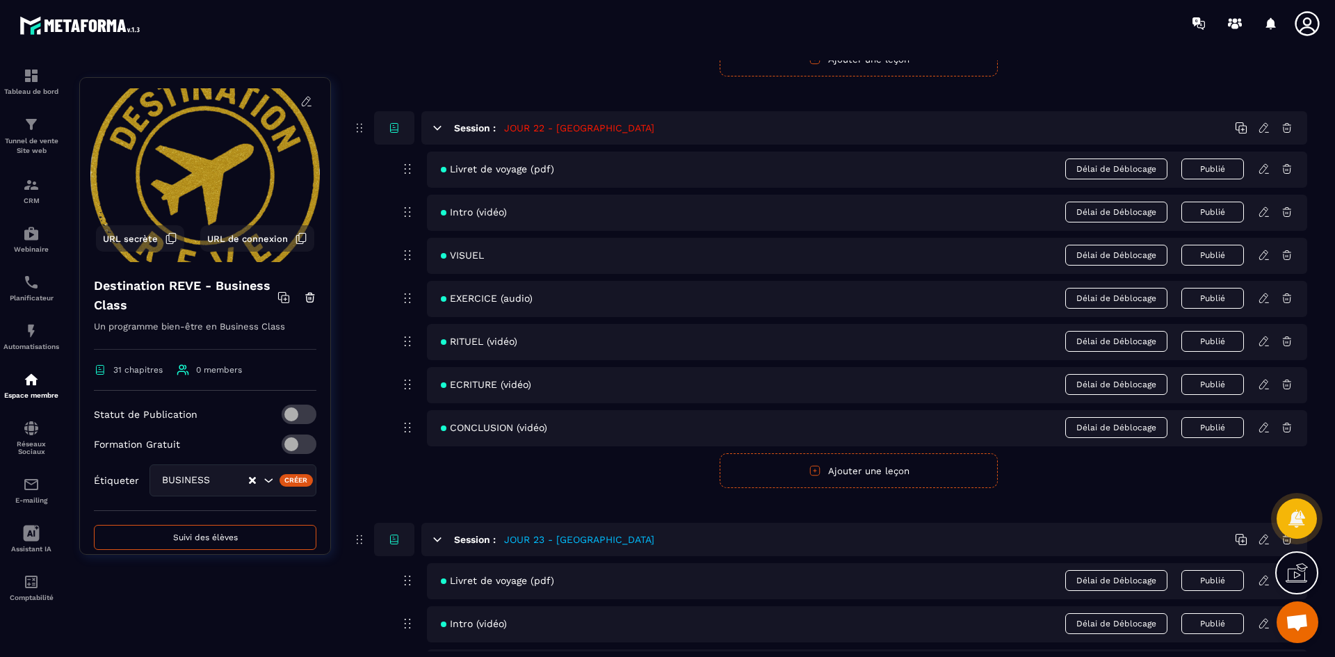
click at [1267, 168] on icon at bounding box center [1264, 169] width 13 height 13
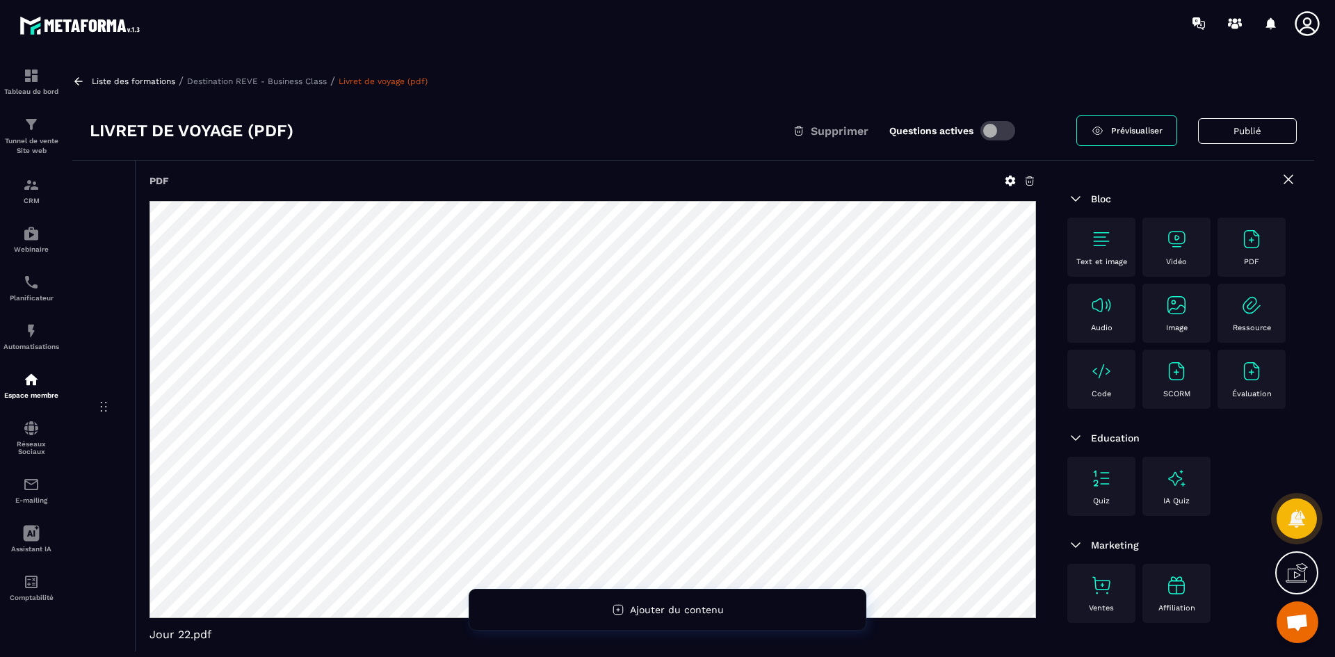
click at [1010, 183] on icon at bounding box center [1011, 181] width 10 height 10
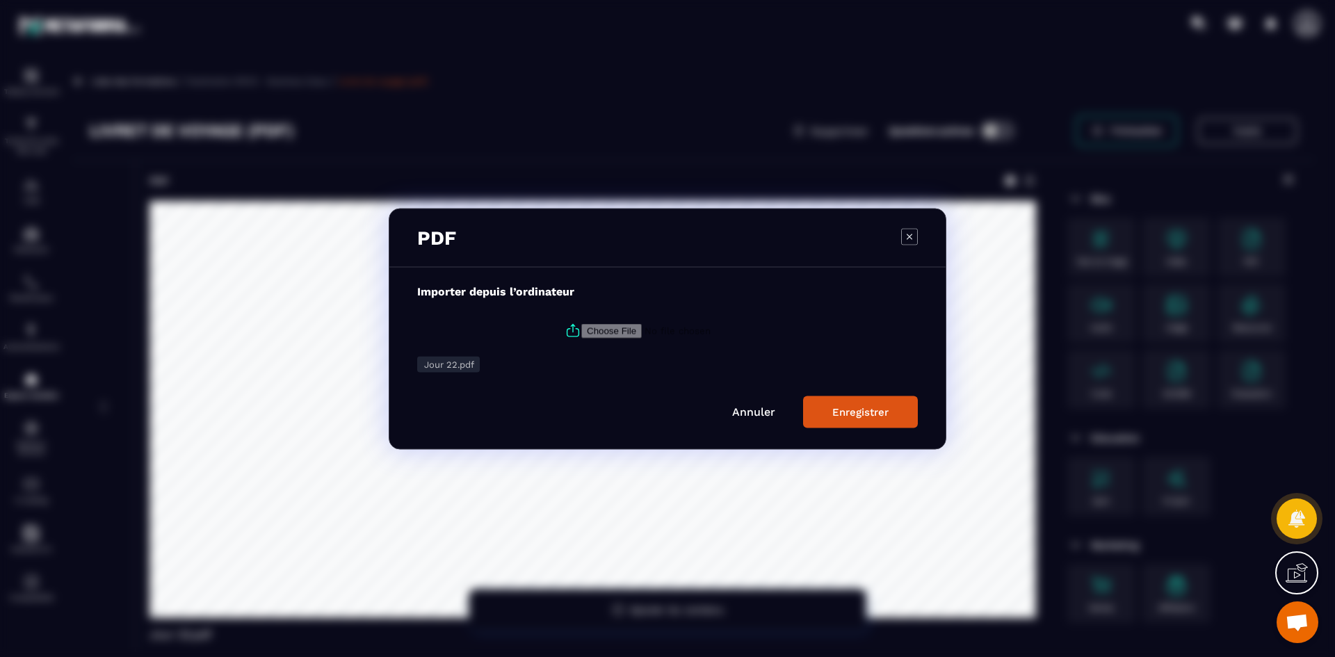
click at [572, 329] on icon "Modal window" at bounding box center [573, 332] width 12 height 8
click at [581, 329] on input "Modal window" at bounding box center [675, 330] width 189 height 15
type input "**********"
click at [848, 411] on div "Enregistrer" at bounding box center [860, 411] width 56 height 13
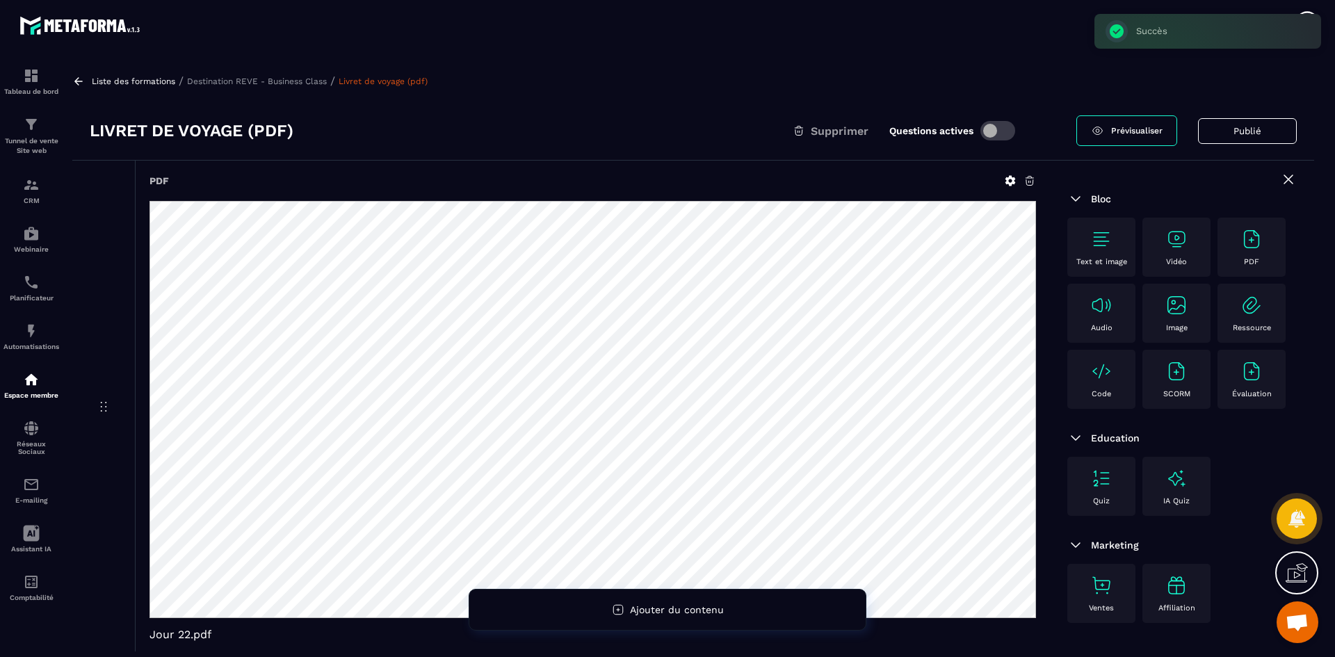
click at [256, 83] on p "Destination REVE - Business Class" at bounding box center [257, 81] width 140 height 10
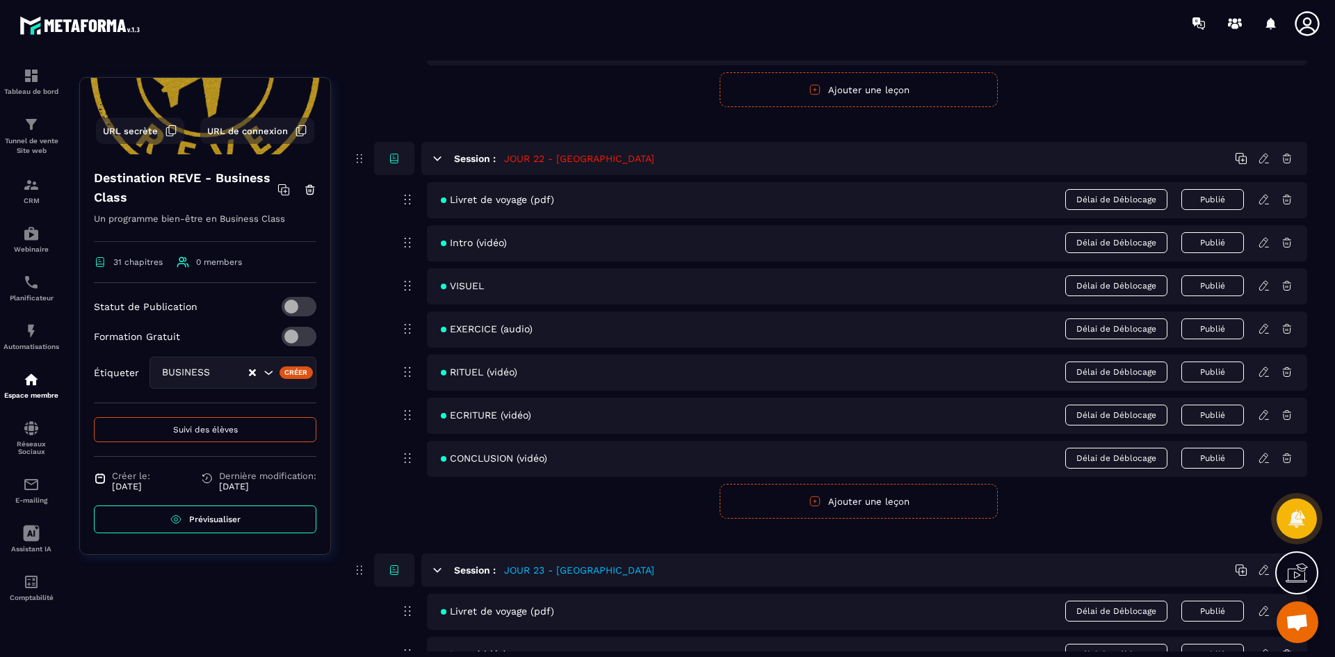
scroll to position [8345, 0]
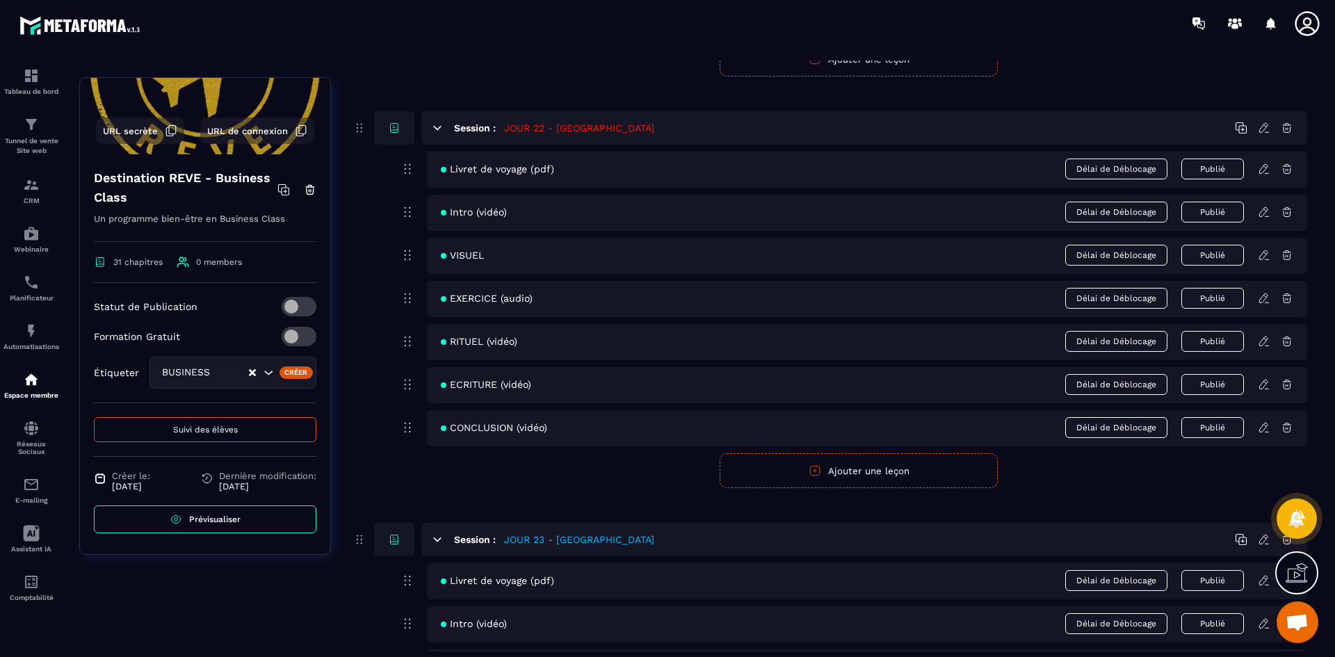
click at [1268, 209] on icon at bounding box center [1263, 211] width 8 height 9
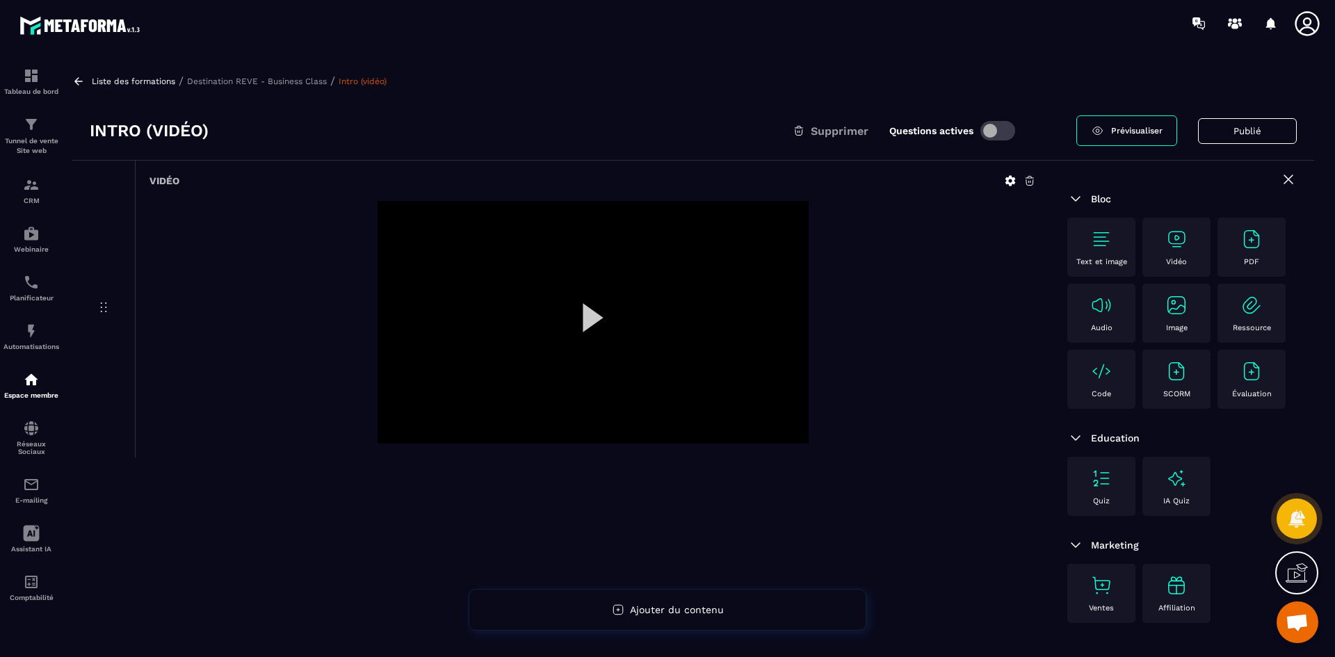
click at [1004, 179] on icon at bounding box center [1010, 181] width 13 height 13
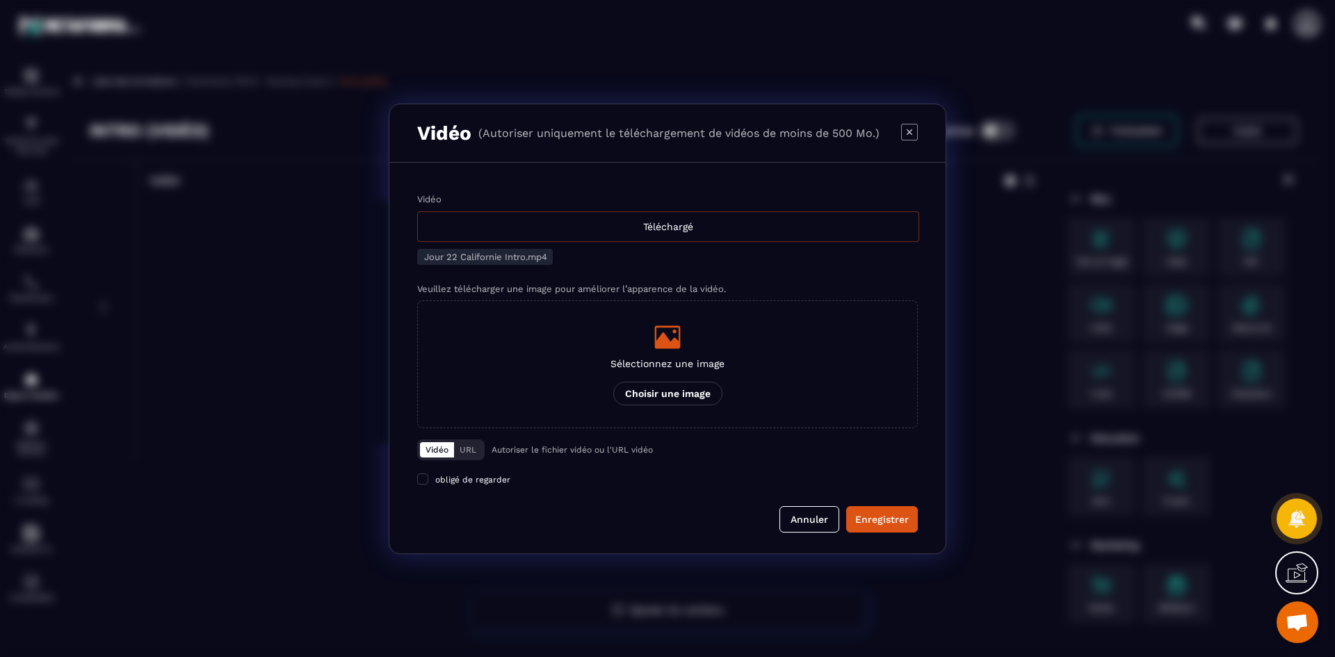
click at [650, 228] on div "Téléchargé" at bounding box center [668, 226] width 502 height 31
click at [0, 0] on input "Vidéo Téléchargé" at bounding box center [0, 0] width 0 height 0
click at [667, 346] on icon "Modal window" at bounding box center [668, 336] width 26 height 23
click at [0, 0] on input "Sélectionnez une image Choisir une image" at bounding box center [0, 0] width 0 height 0
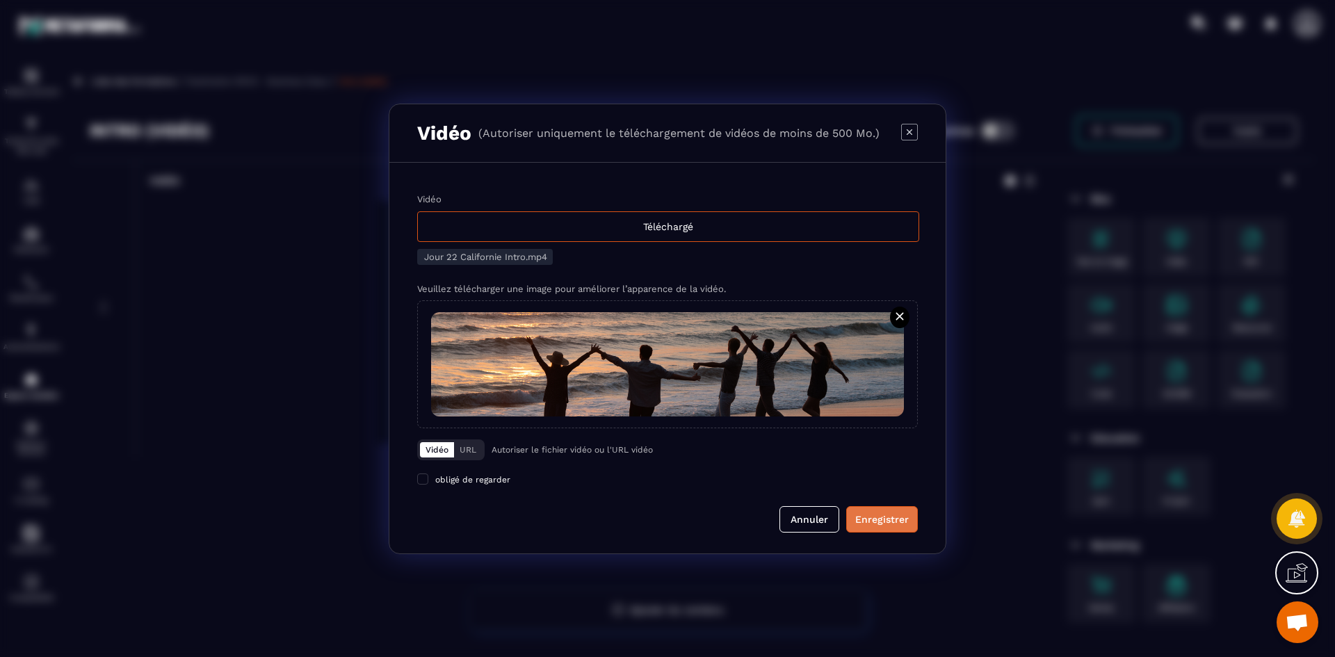
click at [865, 523] on div "Enregistrer" at bounding box center [882, 520] width 54 height 14
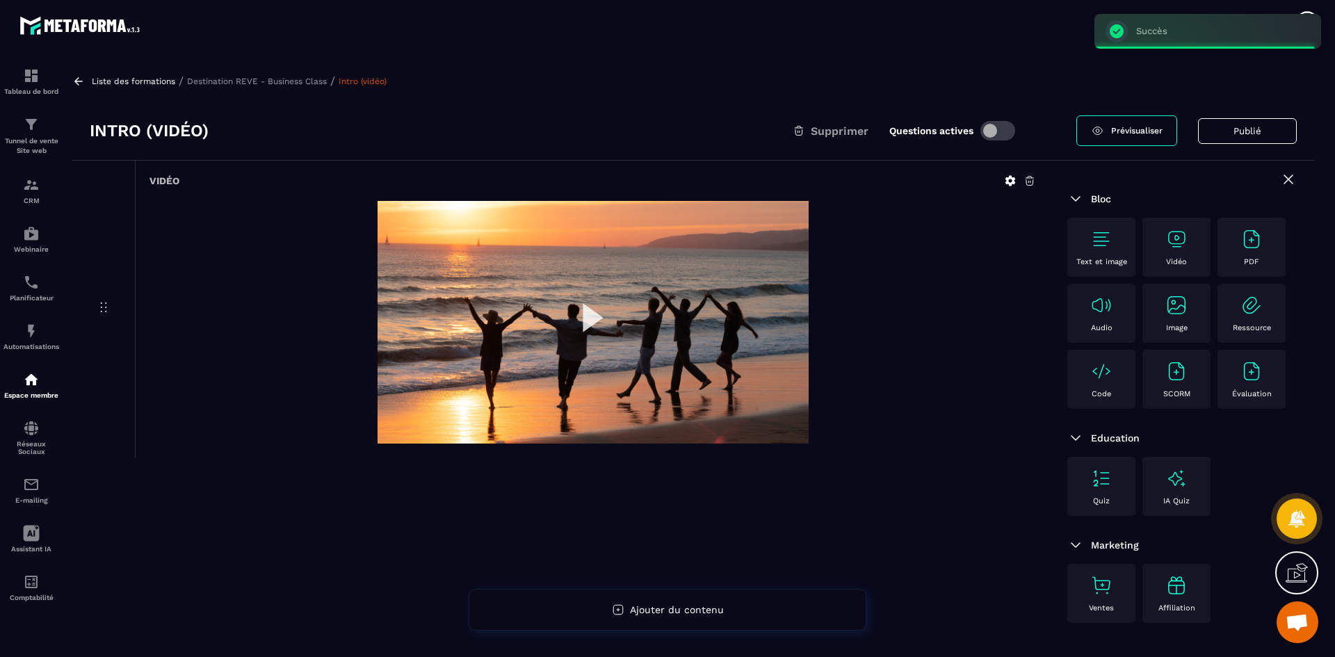
click at [277, 78] on p "Destination REVE - Business Class" at bounding box center [257, 81] width 140 height 10
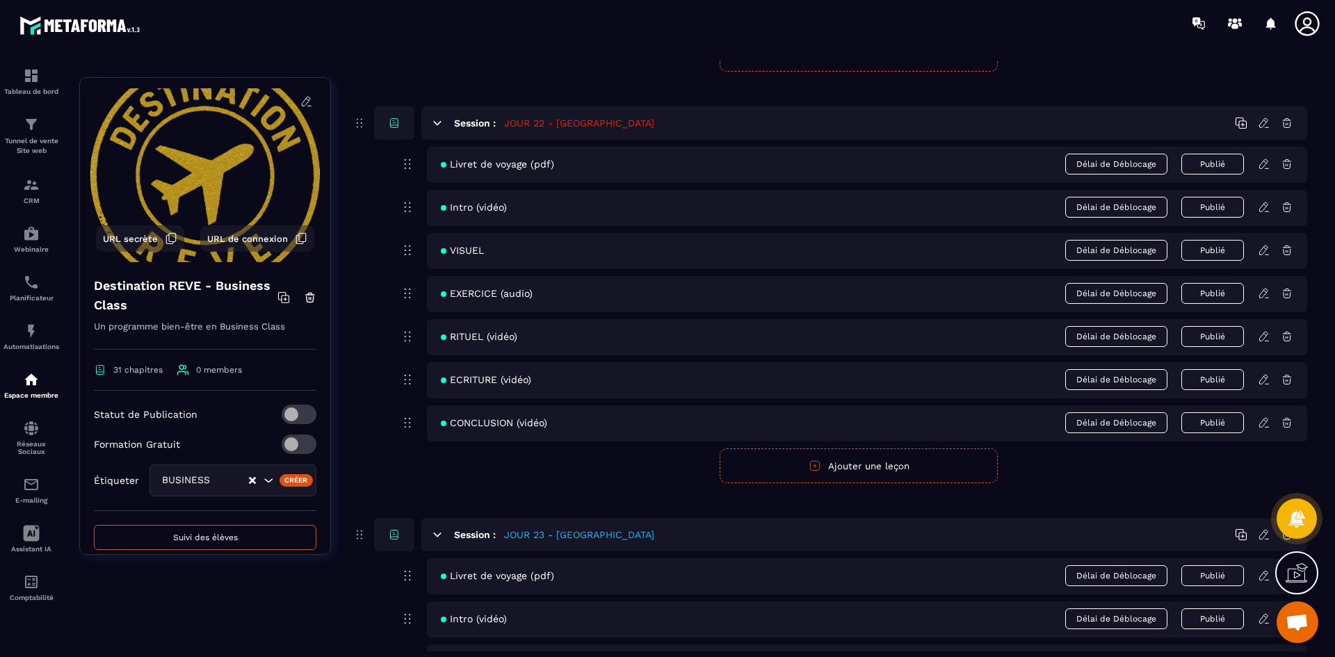
scroll to position [8345, 0]
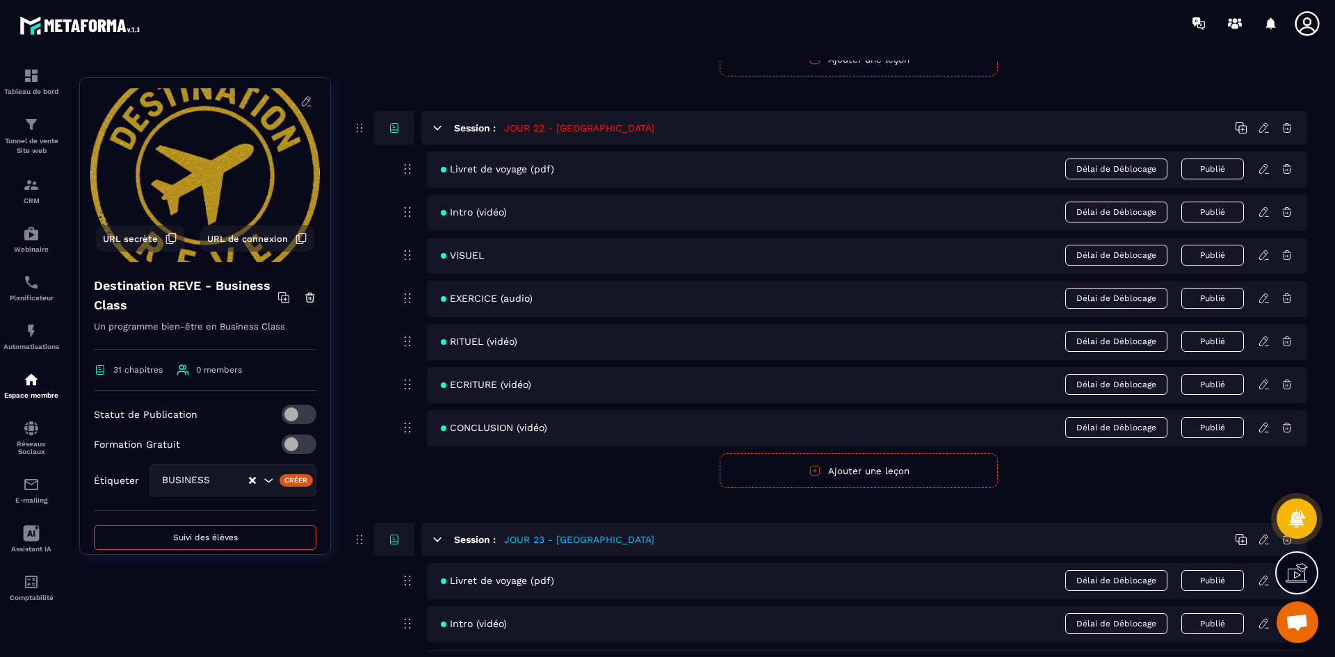
click at [1263, 258] on icon at bounding box center [1264, 255] width 13 height 13
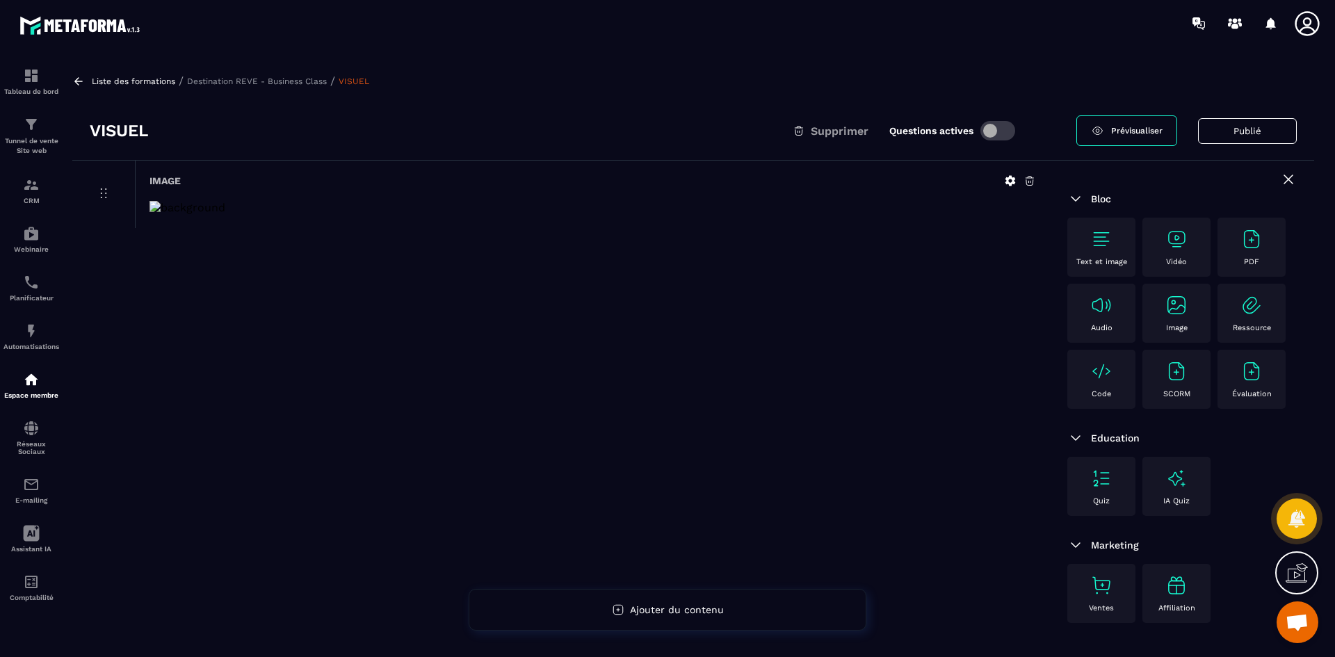
click at [1008, 176] on icon at bounding box center [1010, 181] width 13 height 13
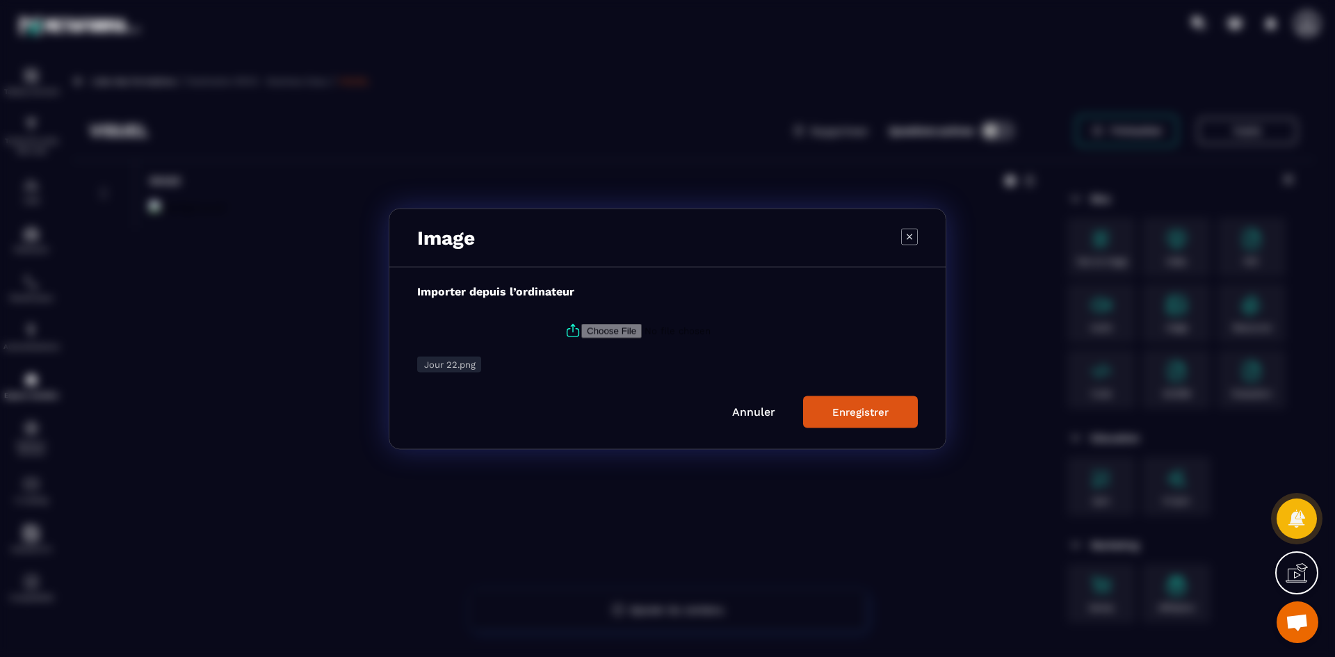
click at [568, 329] on icon "Modal window" at bounding box center [573, 330] width 17 height 17
click at [581, 329] on input "Modal window" at bounding box center [675, 330] width 189 height 15
type input "**********"
click at [841, 421] on button "Enregistrer" at bounding box center [860, 412] width 115 height 32
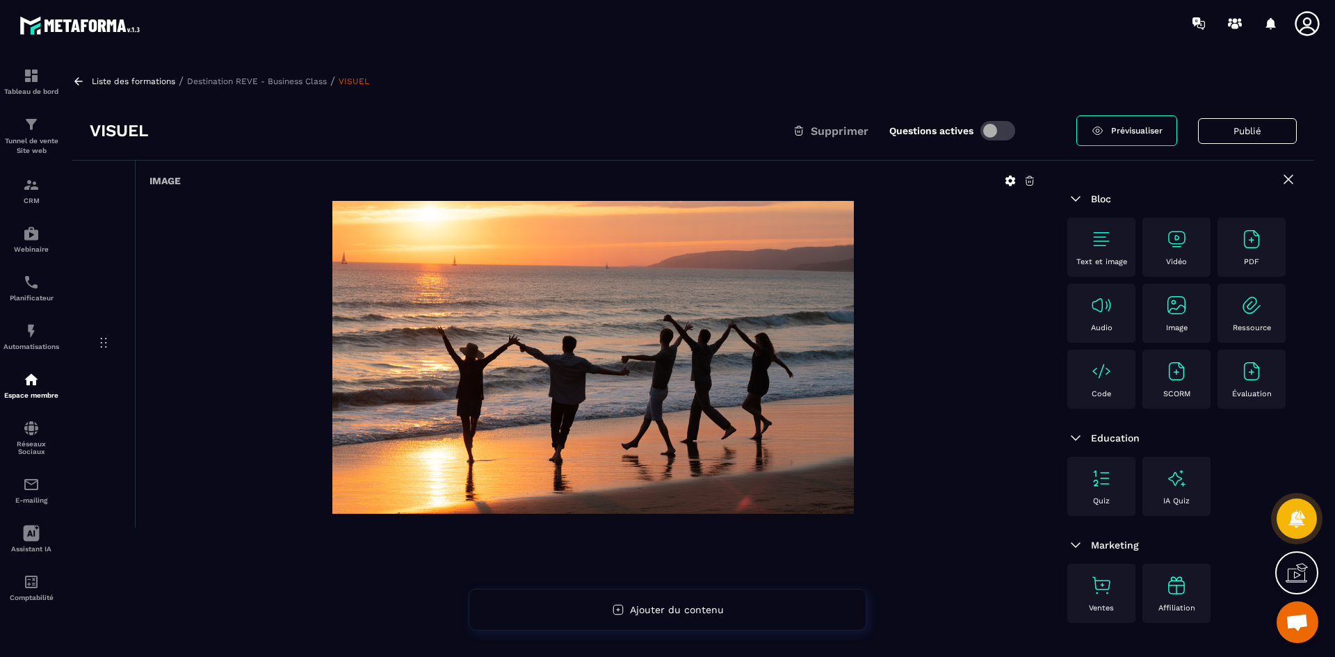
click at [304, 80] on p "Destination REVE - Business Class" at bounding box center [257, 81] width 140 height 10
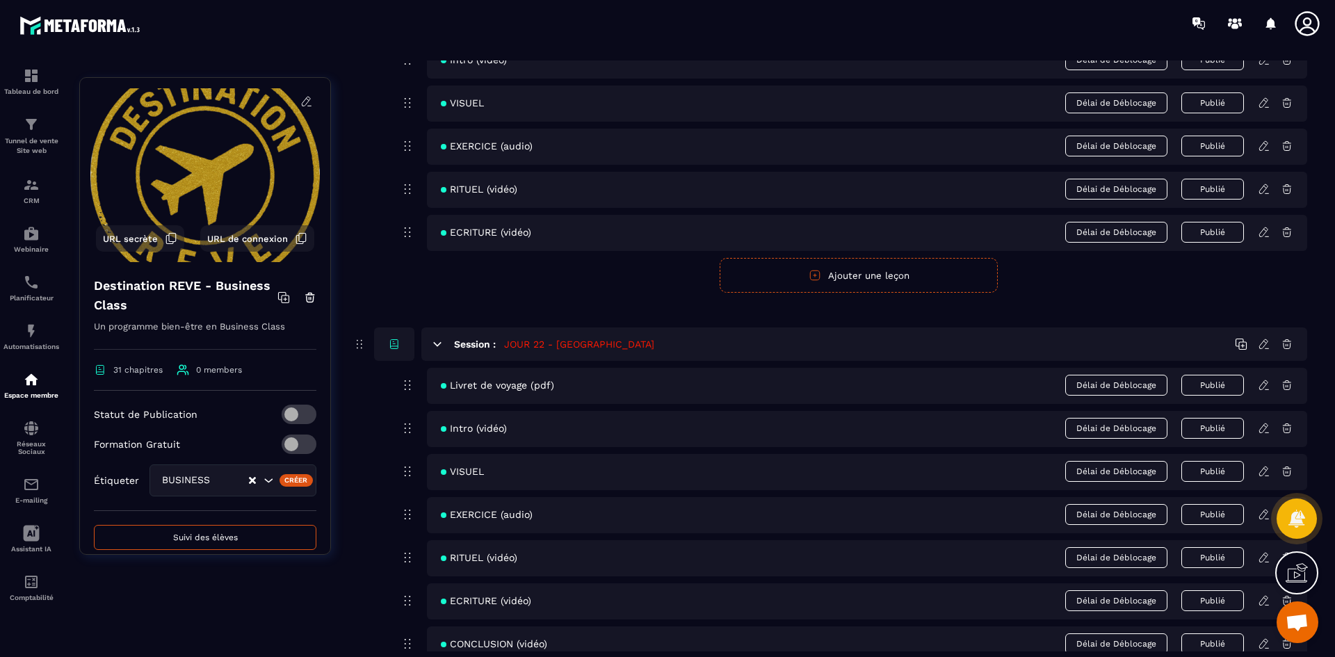
scroll to position [8206, 0]
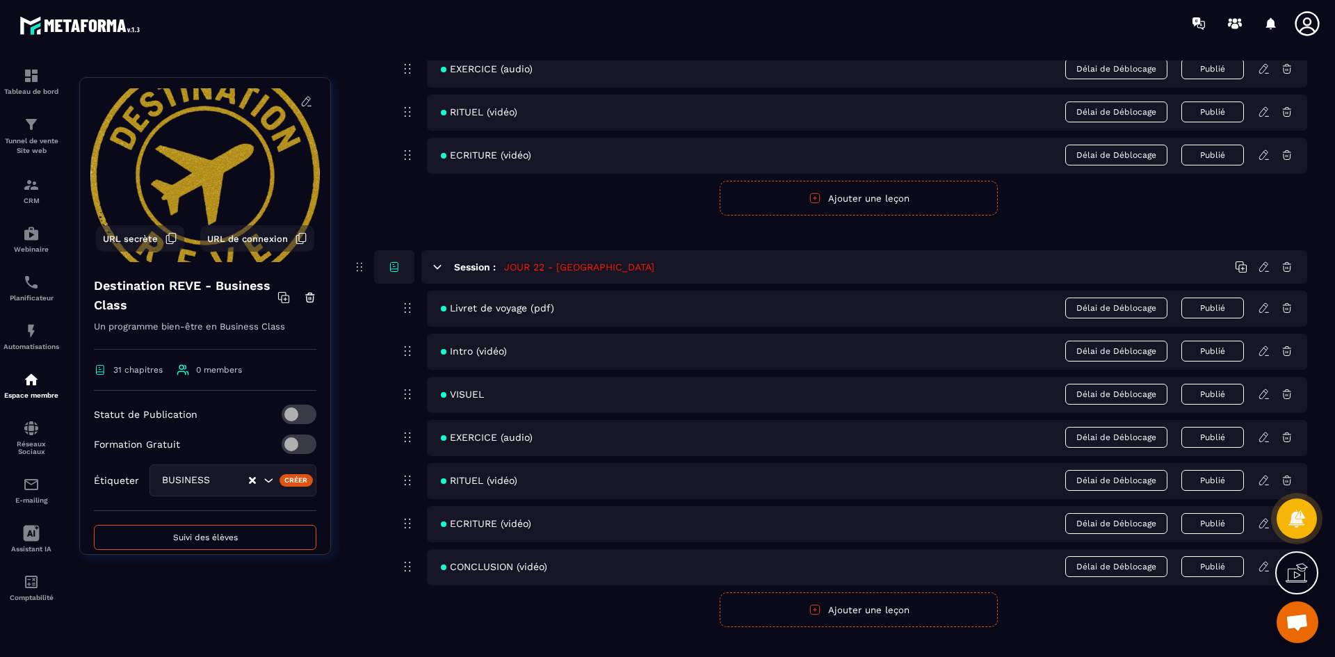
click at [1263, 442] on icon at bounding box center [1263, 437] width 8 height 9
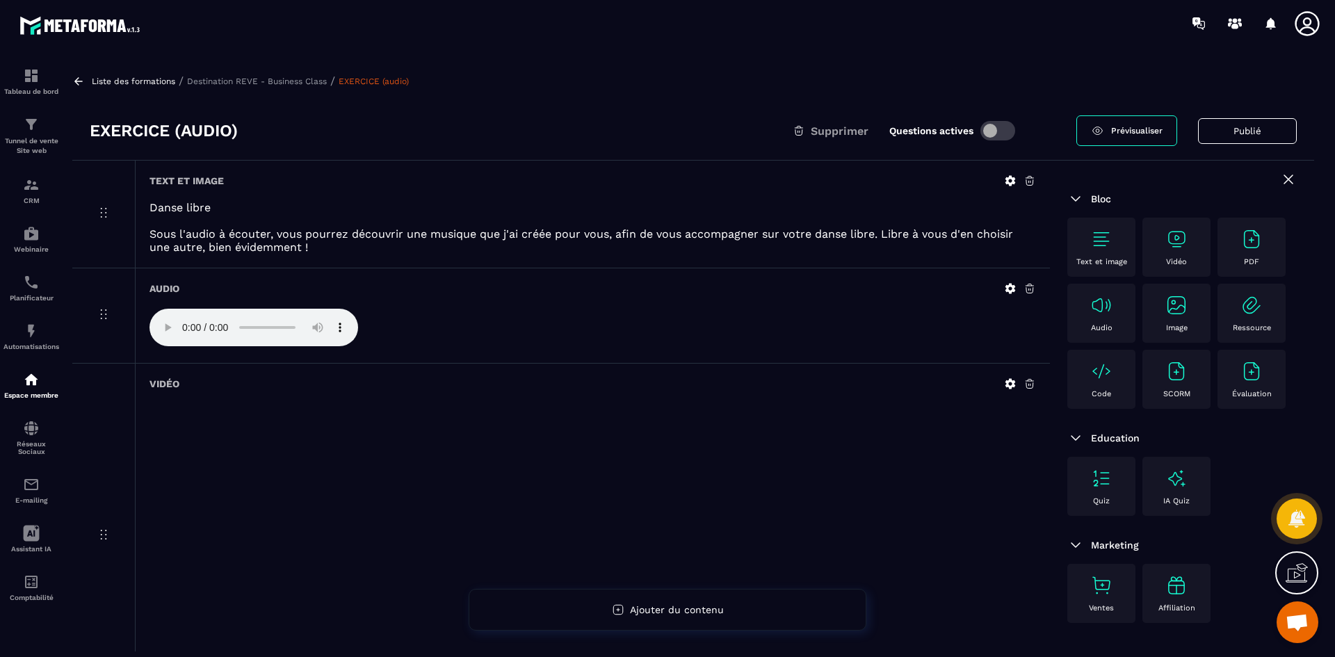
click at [1010, 286] on icon at bounding box center [1011, 289] width 10 height 10
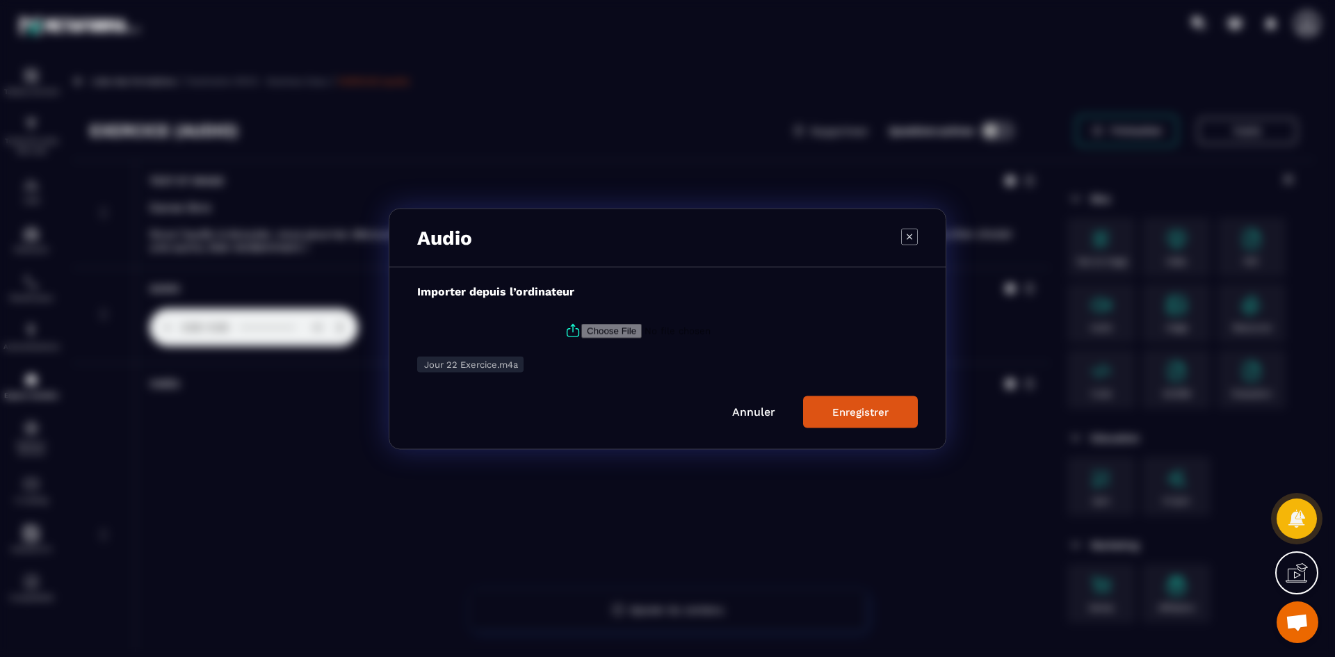
click at [570, 330] on icon "Modal window" at bounding box center [573, 330] width 17 height 17
click at [581, 330] on input "Modal window" at bounding box center [675, 330] width 189 height 15
type input "**********"
click at [835, 408] on div "Enregistrer" at bounding box center [860, 411] width 56 height 13
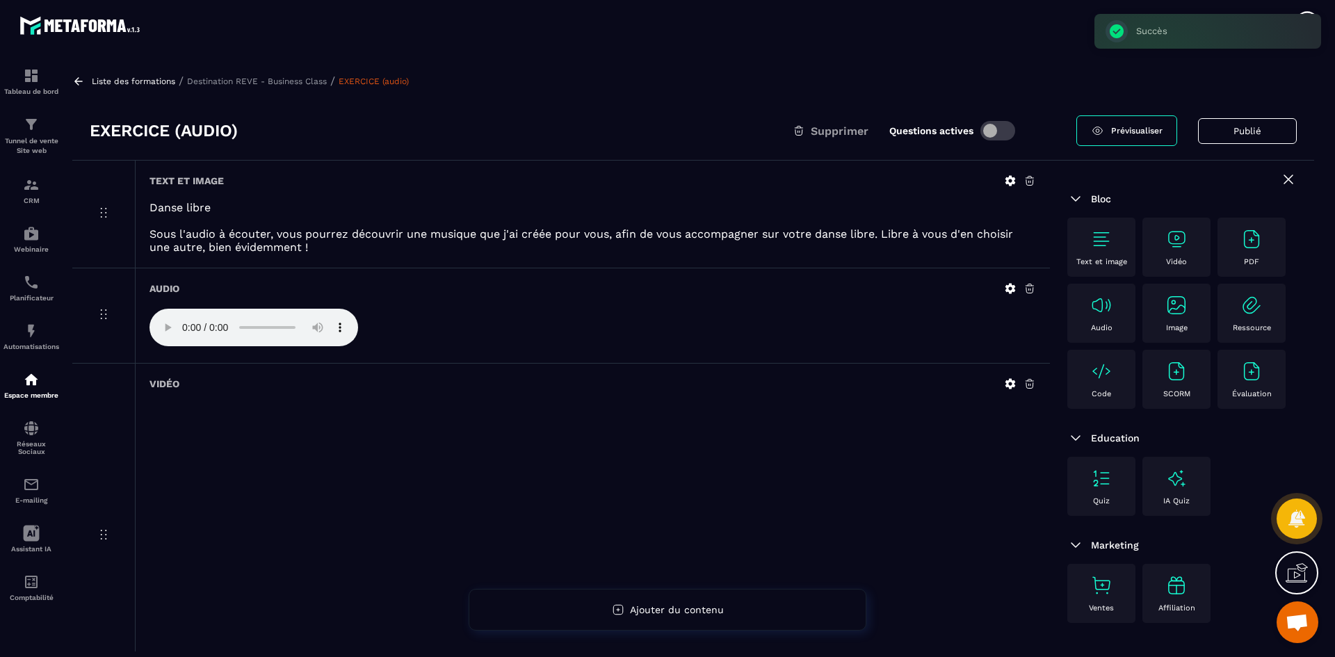
click at [225, 207] on p "Danse libre" at bounding box center [593, 207] width 887 height 13
click at [1007, 180] on icon at bounding box center [1011, 181] width 10 height 10
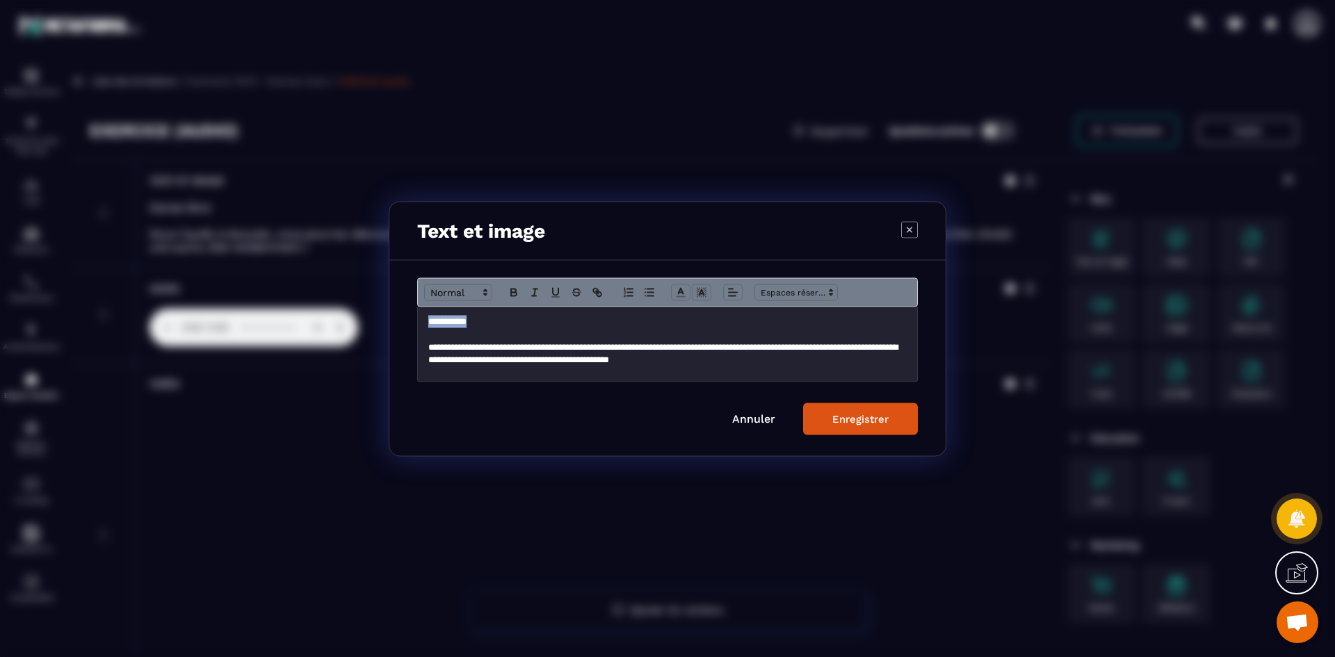
drag, startPoint x: 503, startPoint y: 325, endPoint x: 425, endPoint y: 323, distance: 77.9
click at [425, 323] on div "**********" at bounding box center [667, 344] width 499 height 74
click at [517, 288] on icon "Modal window" at bounding box center [514, 292] width 13 height 13
click at [590, 360] on p "**********" at bounding box center [667, 354] width 478 height 26
click at [893, 423] on button "Enregistrer" at bounding box center [860, 419] width 115 height 32
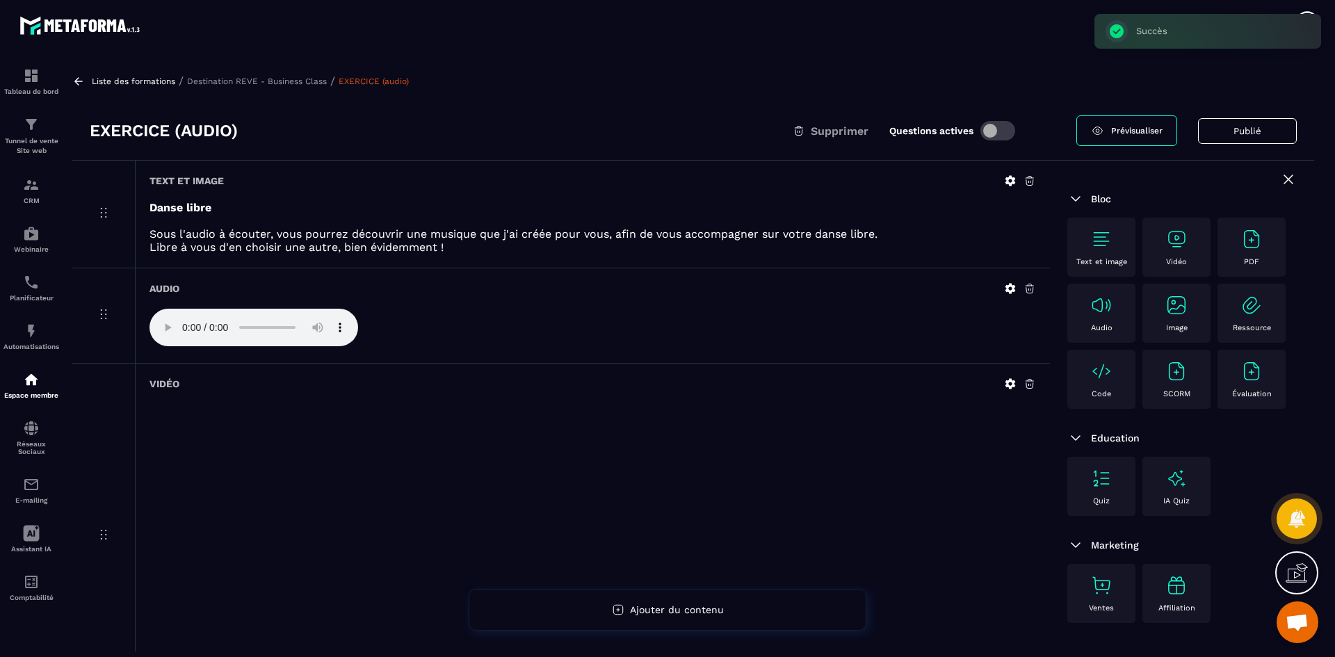
click at [297, 83] on p "Destination REVE - Business Class" at bounding box center [257, 81] width 140 height 10
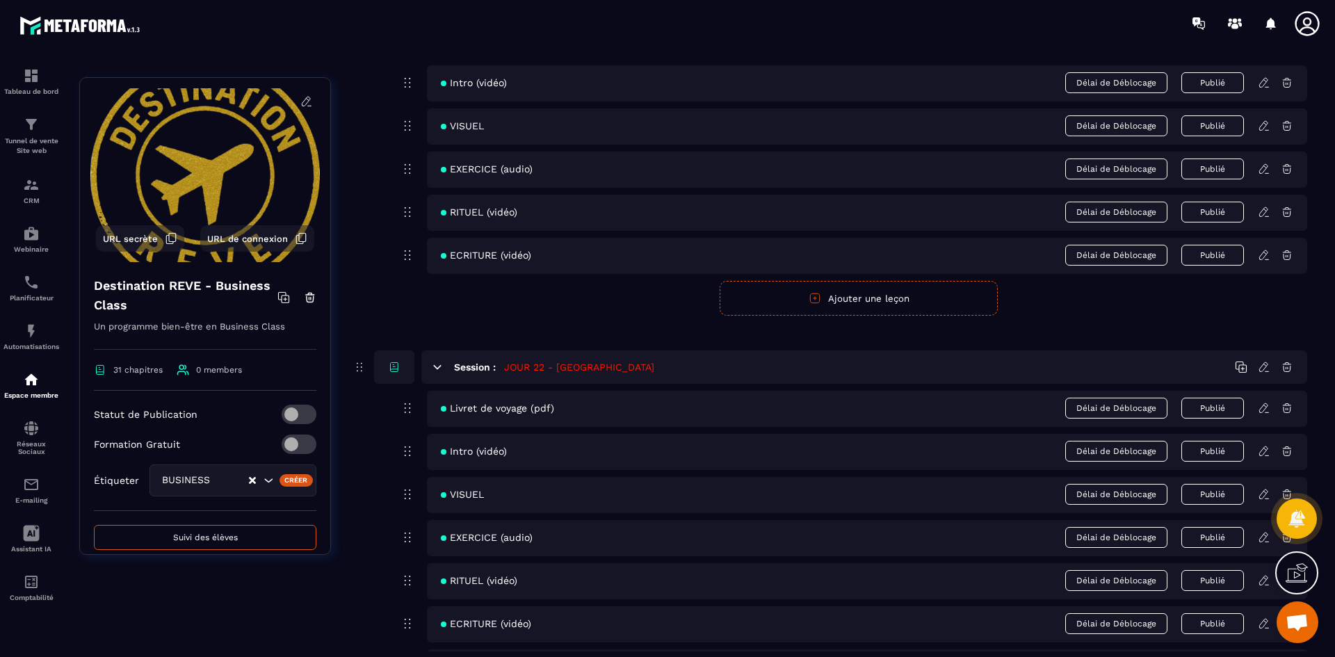
scroll to position [8206, 0]
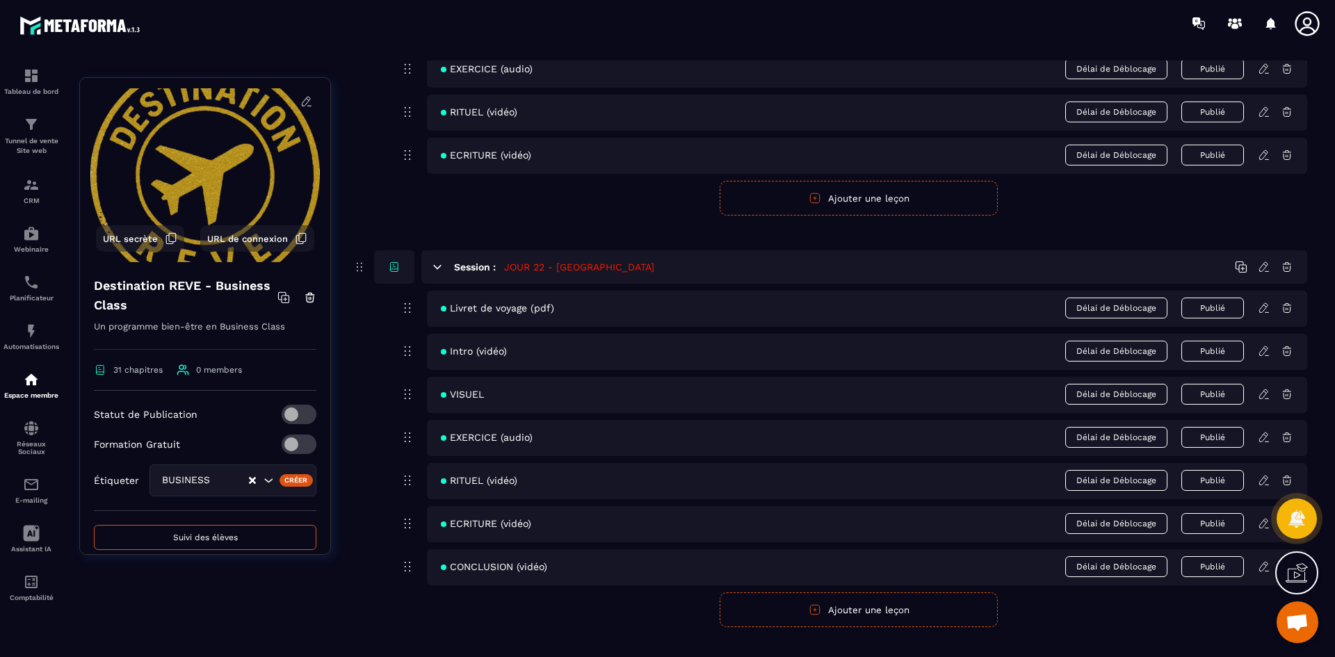
click at [1262, 526] on icon at bounding box center [1264, 523] width 13 height 13
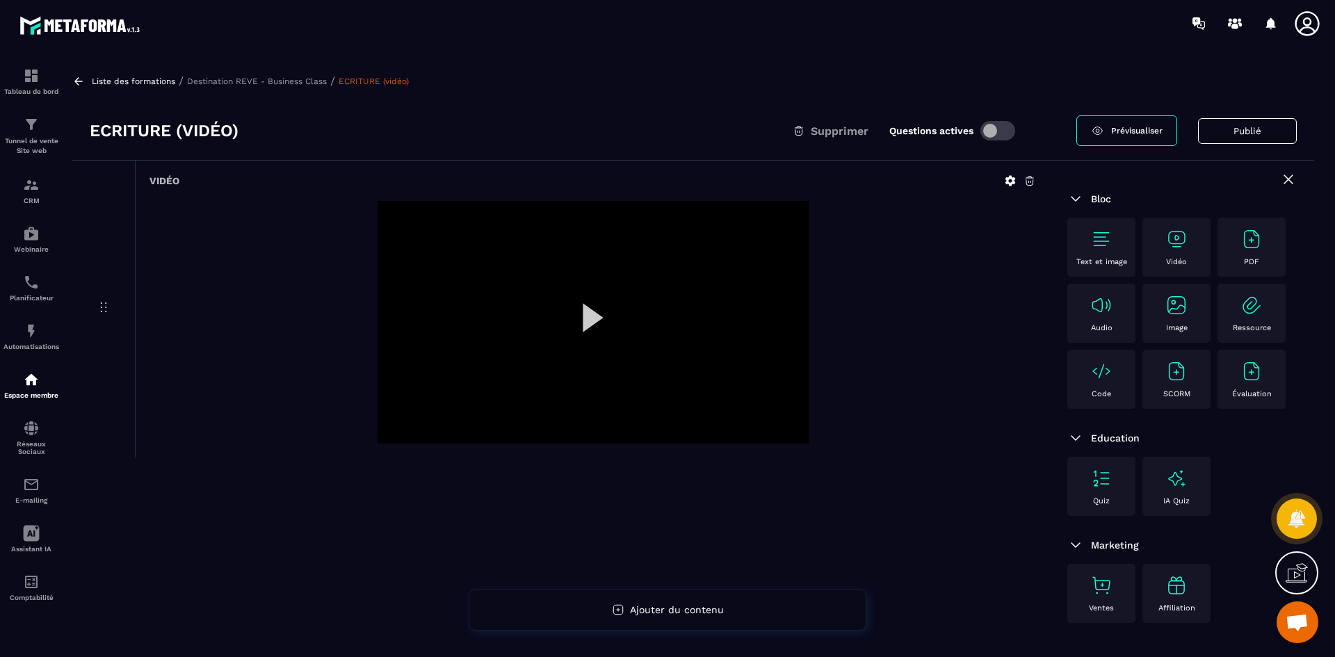
click at [1015, 177] on icon at bounding box center [1010, 181] width 13 height 13
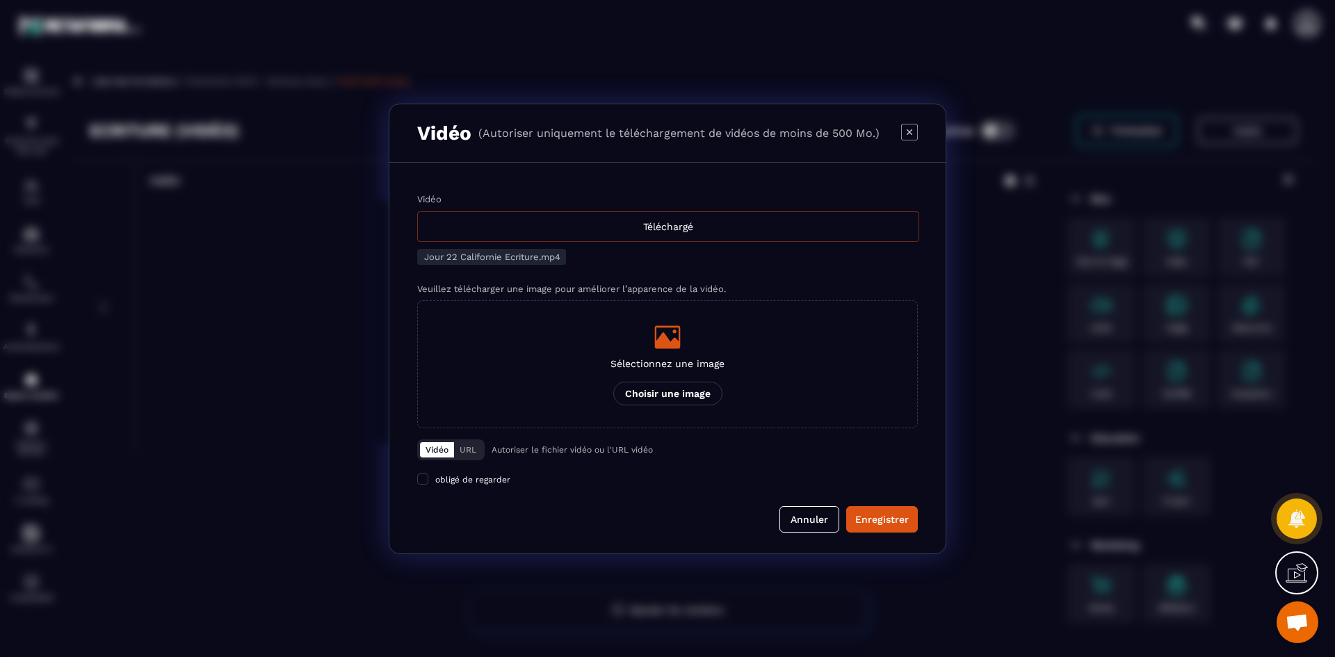
click at [691, 239] on div "Téléchargé" at bounding box center [668, 226] width 502 height 31
click at [0, 0] on input "Vidéo Téléchargé" at bounding box center [0, 0] width 0 height 0
click at [611, 350] on div "Modal window" at bounding box center [668, 337] width 114 height 28
click at [0, 0] on input "Sélectionnez une image Choisir une image" at bounding box center [0, 0] width 0 height 0
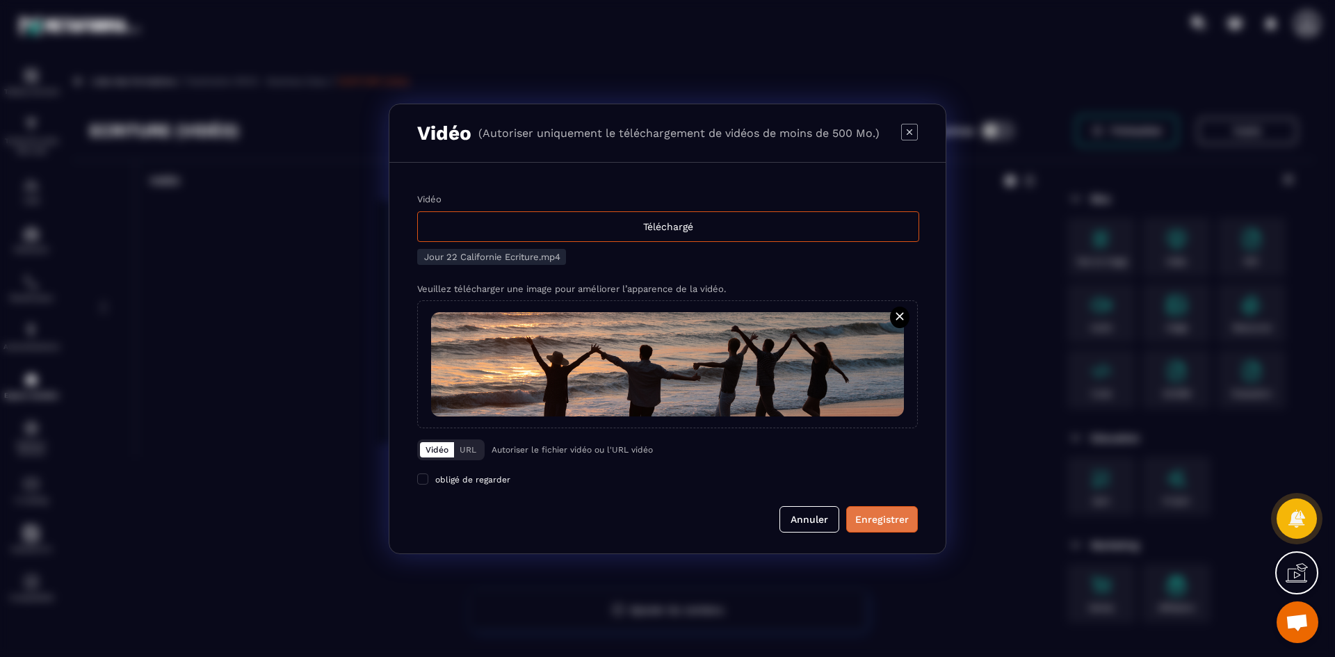
click at [881, 523] on div "Enregistrer" at bounding box center [882, 520] width 54 height 14
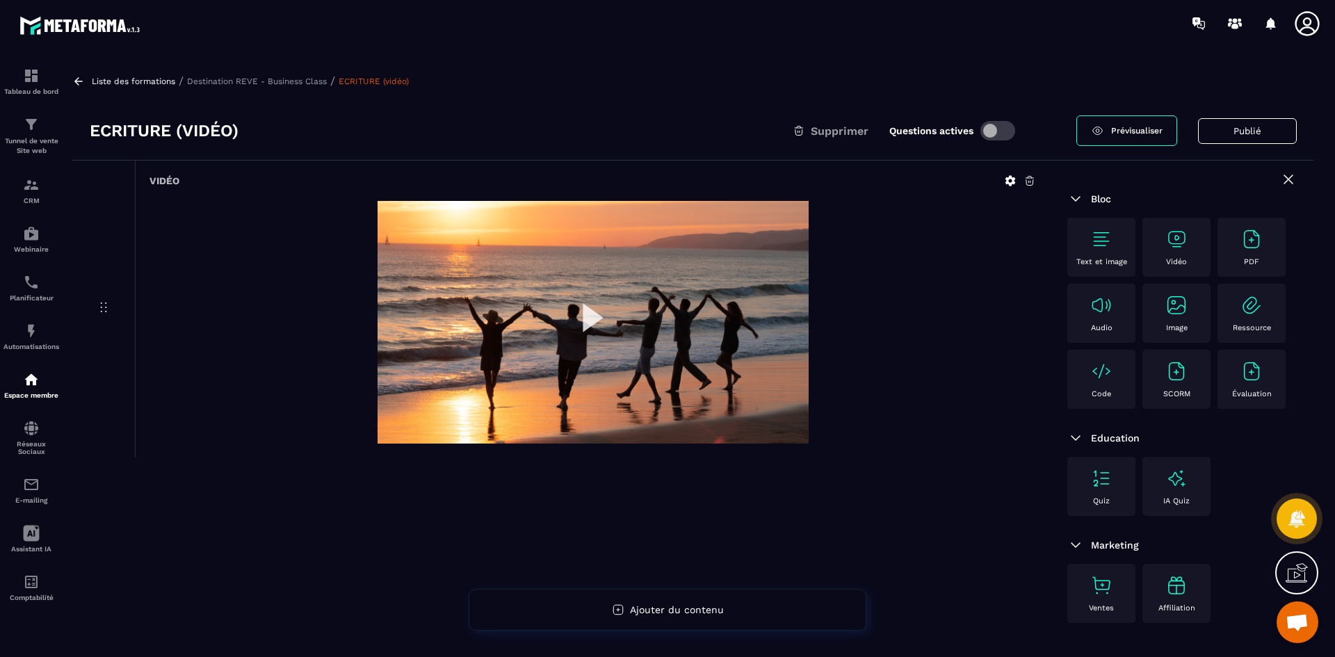
click at [302, 81] on p "Destination REVE - Business Class" at bounding box center [257, 81] width 140 height 10
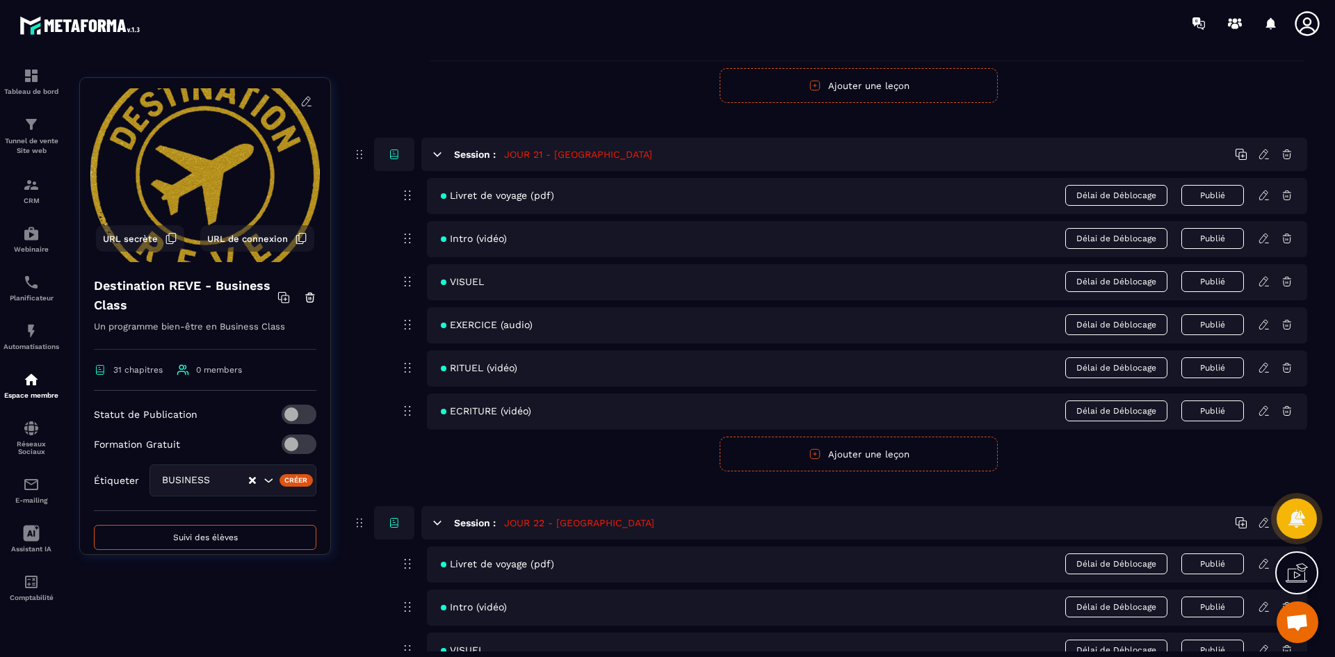
scroll to position [8276, 0]
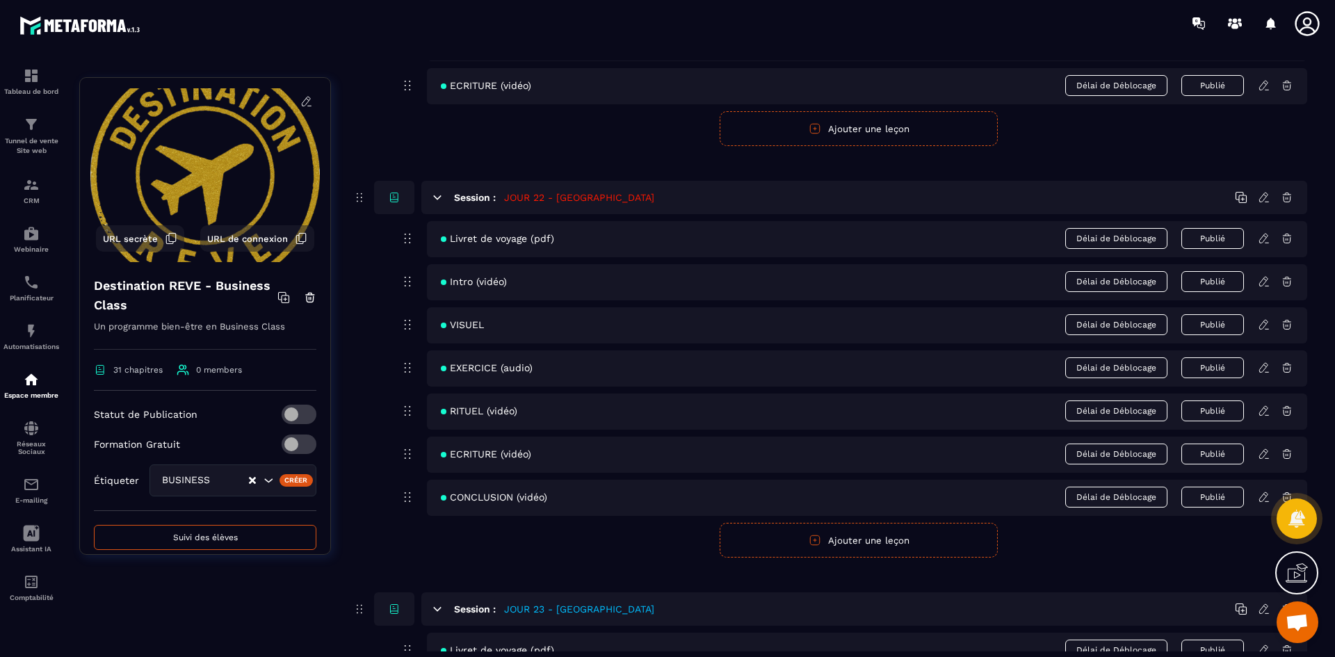
click at [1264, 496] on icon at bounding box center [1264, 497] width 13 height 13
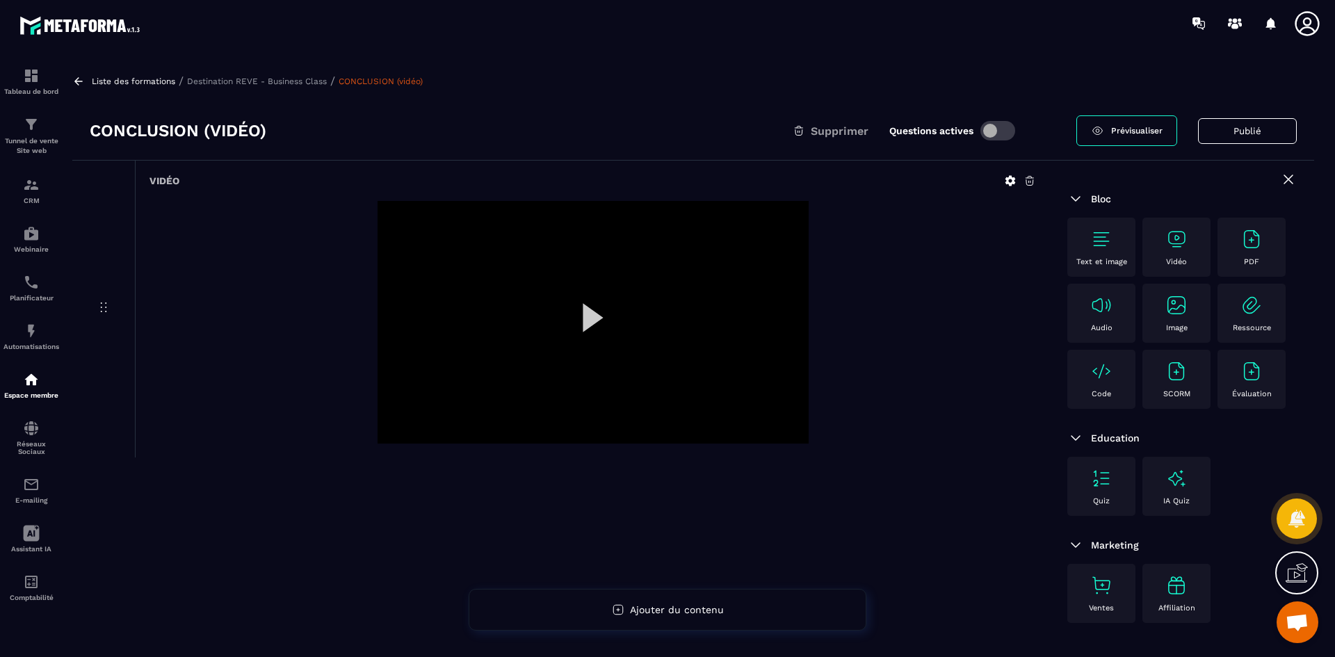
click at [1005, 182] on icon at bounding box center [1010, 181] width 13 height 13
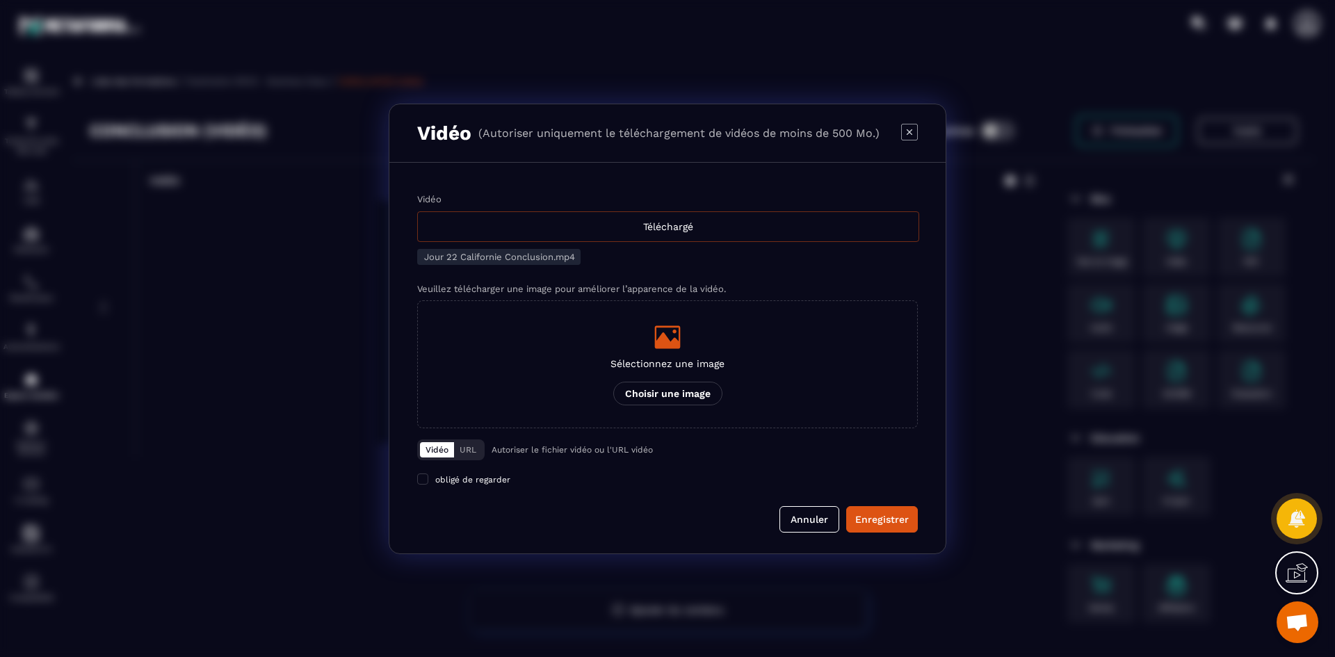
click at [662, 234] on div "Téléchargé" at bounding box center [668, 226] width 502 height 31
click at [0, 0] on input "Vidéo Téléchargé" at bounding box center [0, 0] width 0 height 0
click at [666, 337] on icon "Modal window" at bounding box center [668, 336] width 26 height 23
click at [0, 0] on input "Sélectionnez une image Choisir une image" at bounding box center [0, 0] width 0 height 0
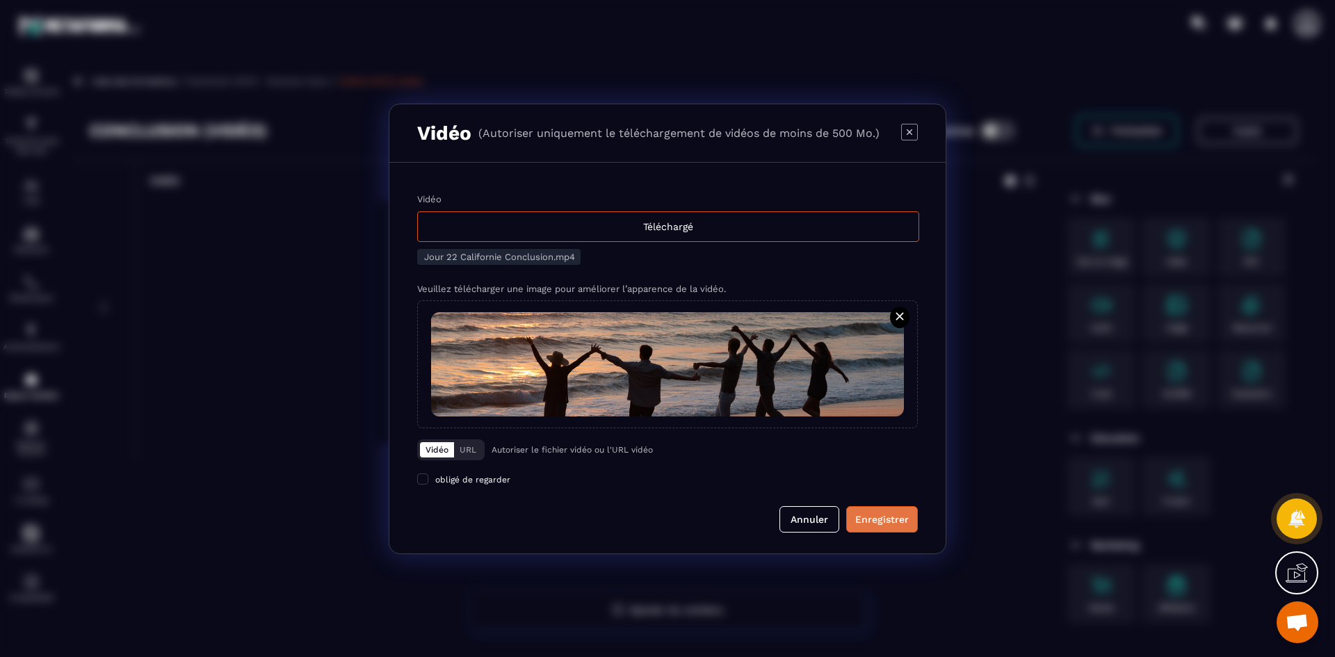
click at [890, 521] on div "Enregistrer" at bounding box center [882, 520] width 54 height 14
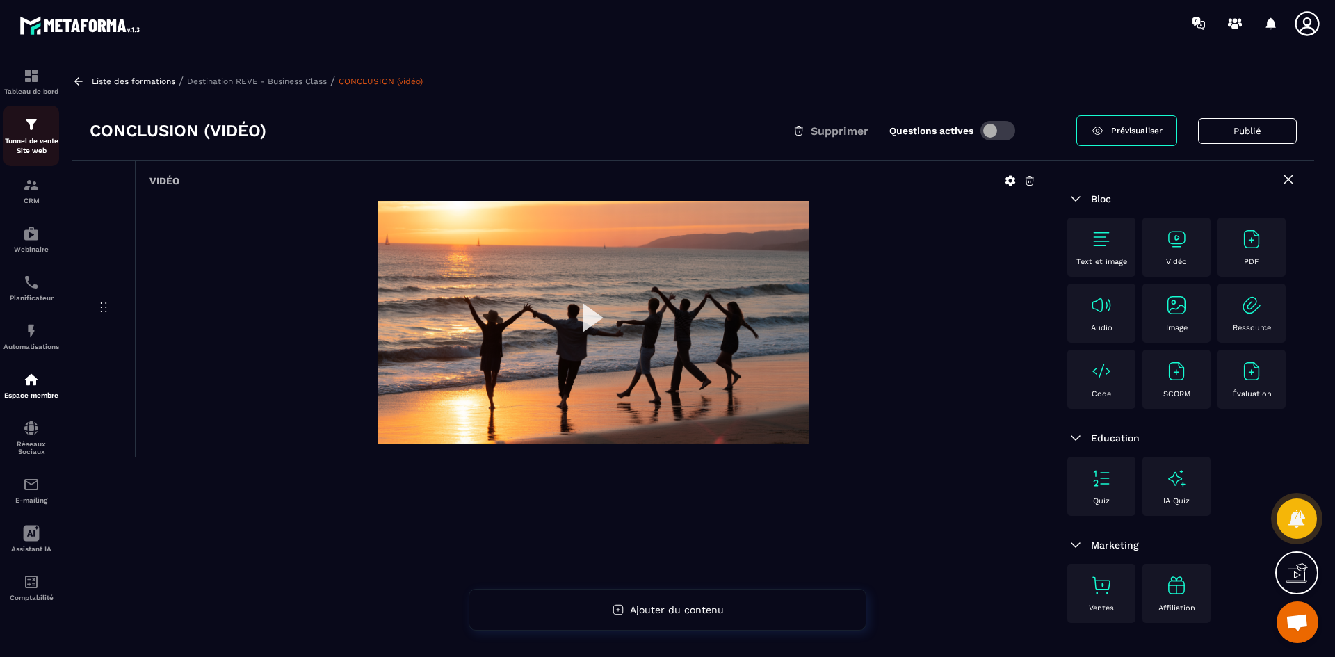
click at [34, 147] on p "Tunnel de vente Site web" at bounding box center [31, 145] width 56 height 19
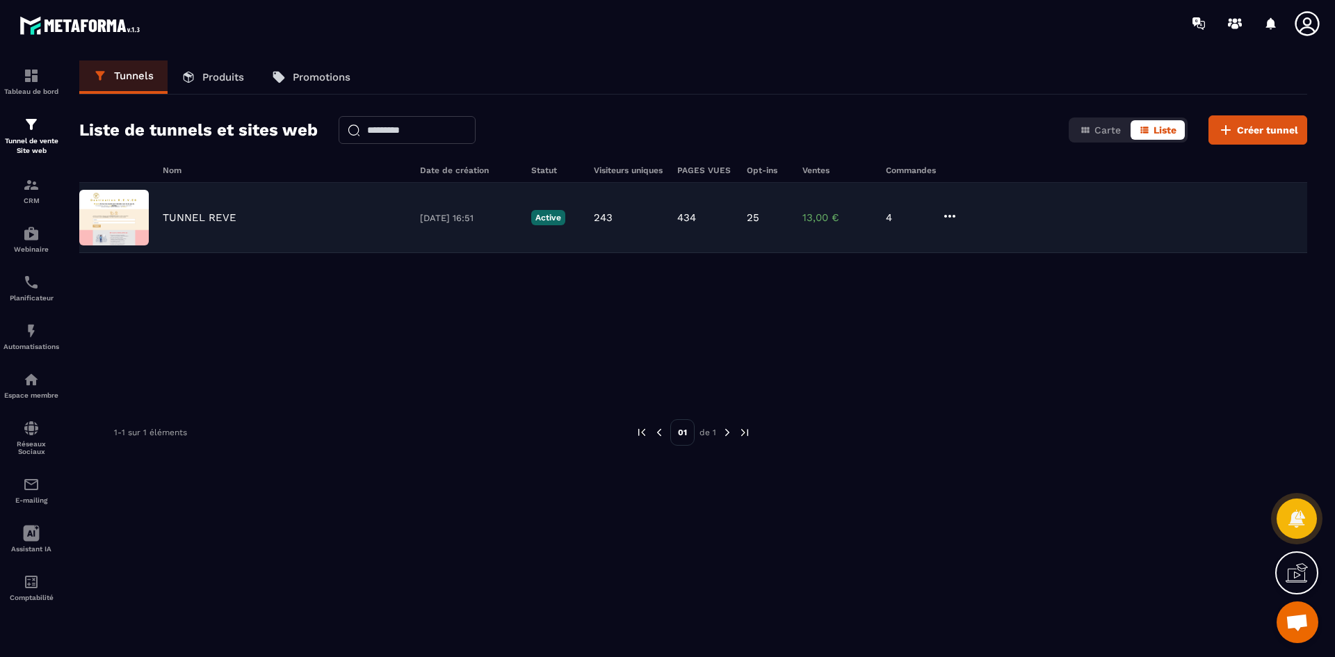
click at [143, 225] on img at bounding box center [114, 218] width 70 height 56
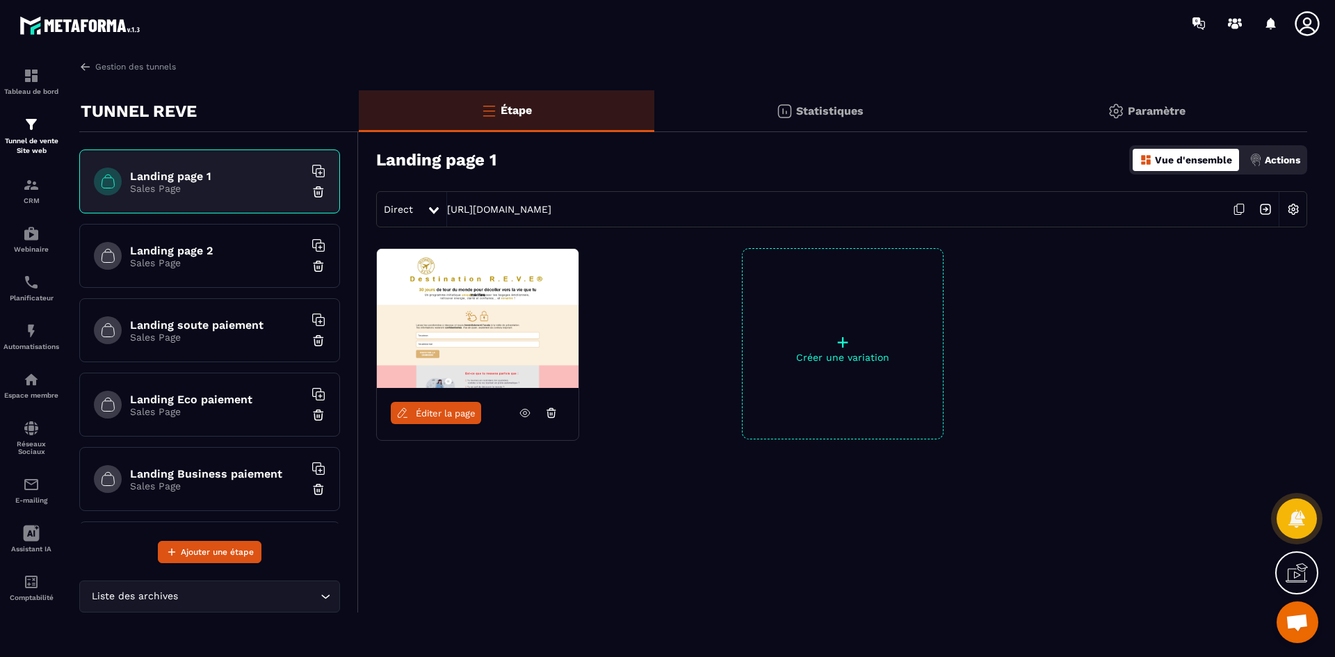
click at [437, 419] on link "Éditer la page" at bounding box center [436, 413] width 90 height 22
